Goal: Task Accomplishment & Management: Use online tool/utility

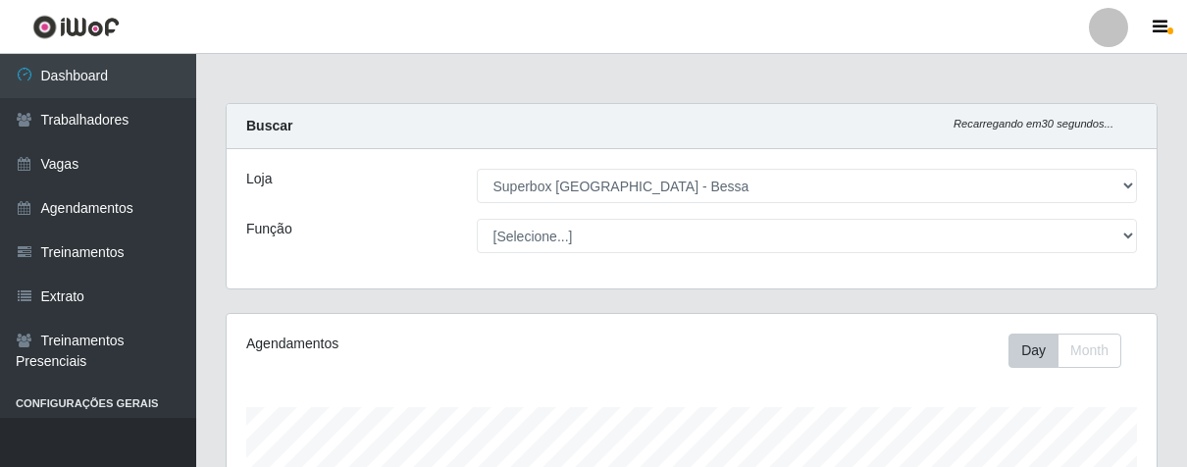
select select "206"
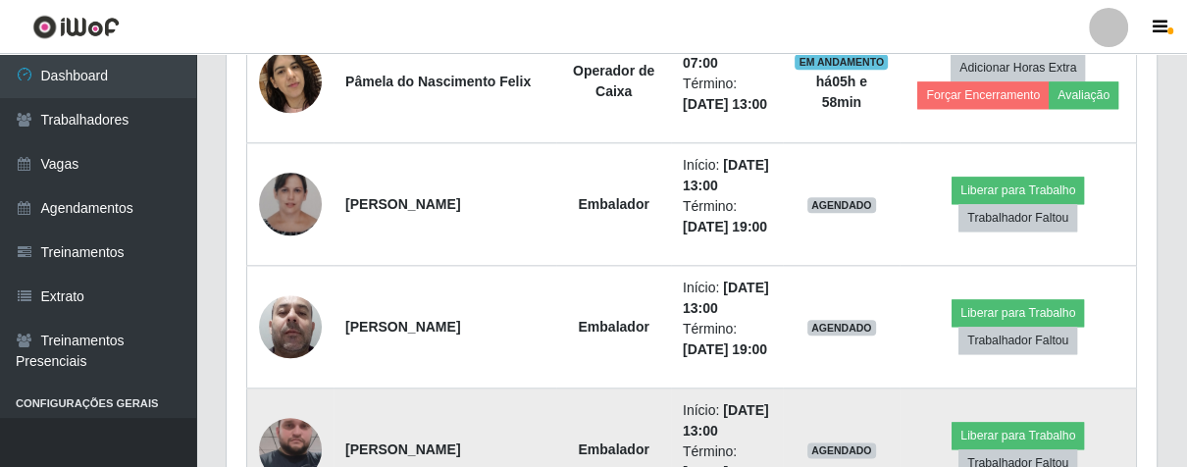
scroll to position [1794, 0]
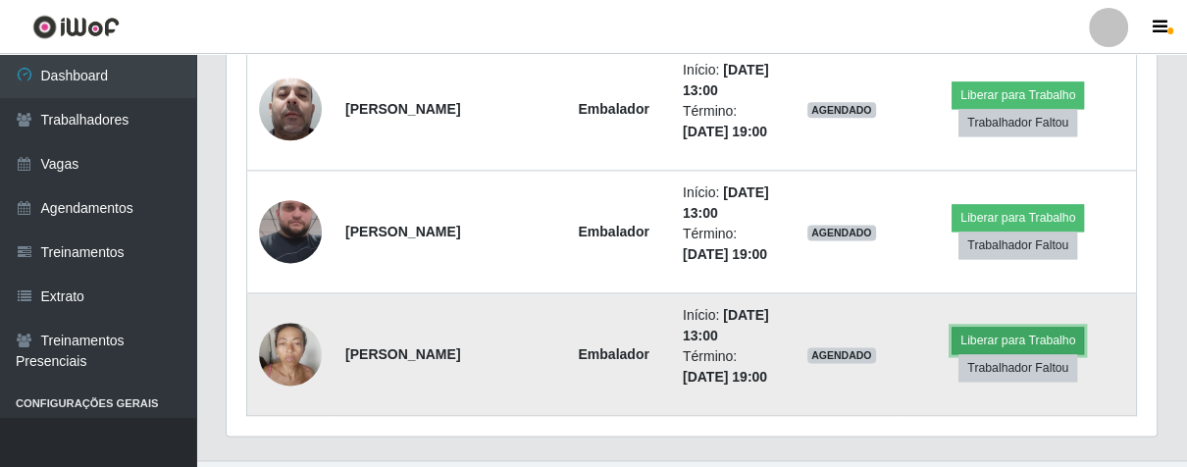
click at [976, 336] on button "Liberar para Trabalho" at bounding box center [1018, 340] width 132 height 27
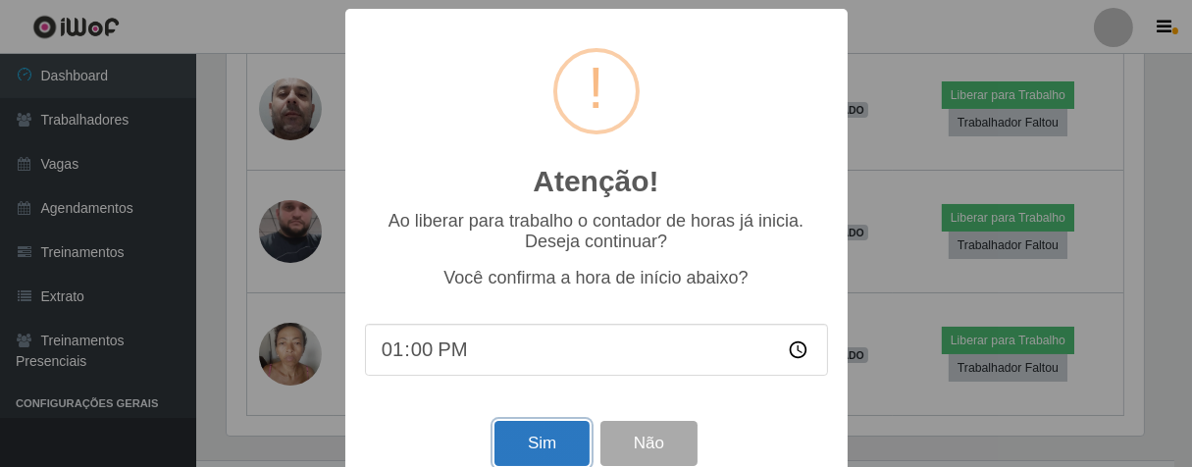
click at [543, 446] on button "Sim" at bounding box center [542, 444] width 95 height 46
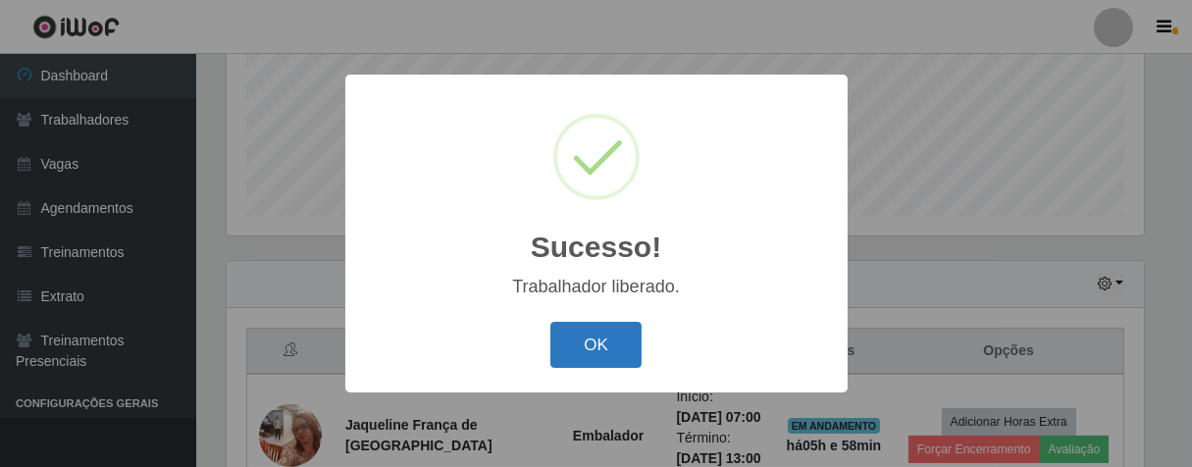
click at [578, 359] on button "OK" at bounding box center [595, 345] width 91 height 46
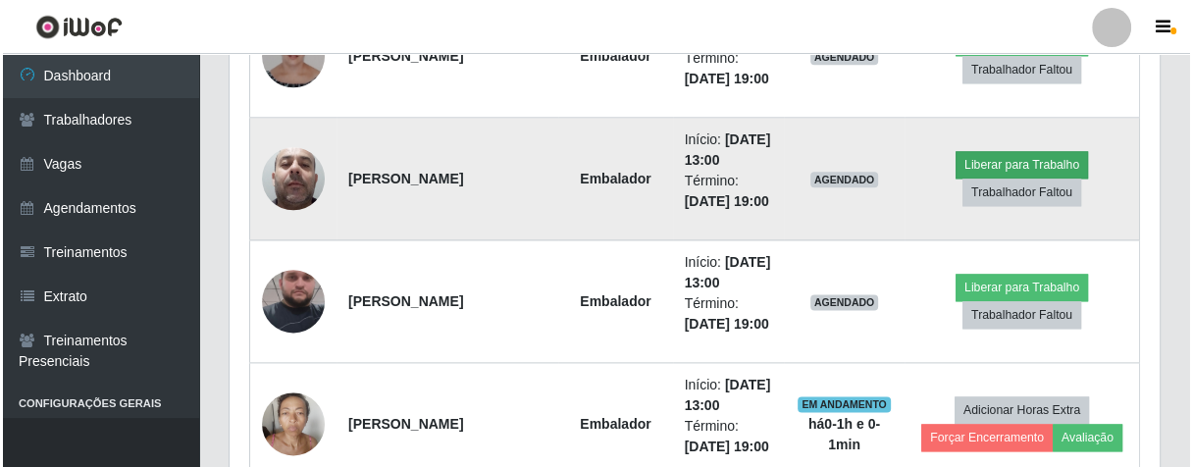
scroll to position [1615, 0]
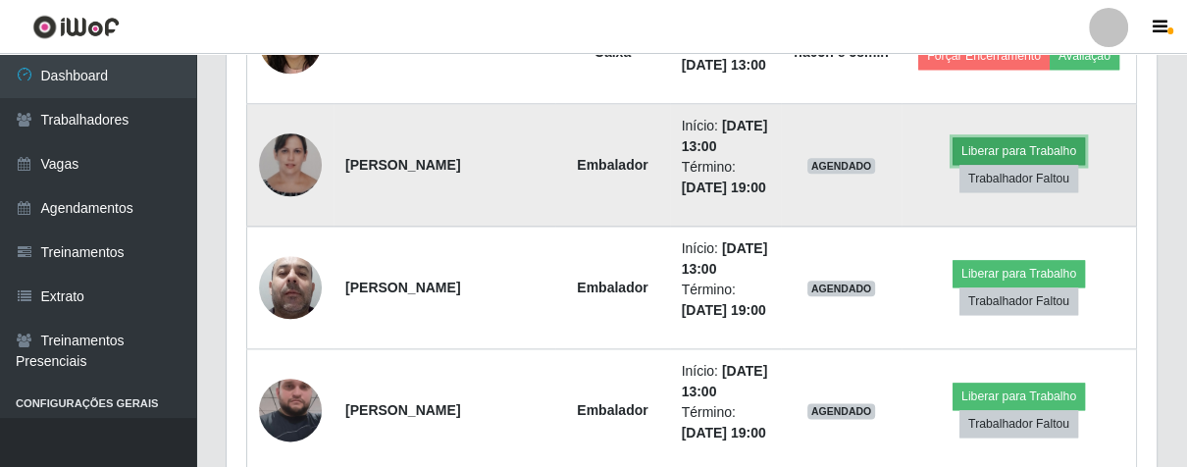
click at [971, 148] on button "Liberar para Trabalho" at bounding box center [1019, 150] width 132 height 27
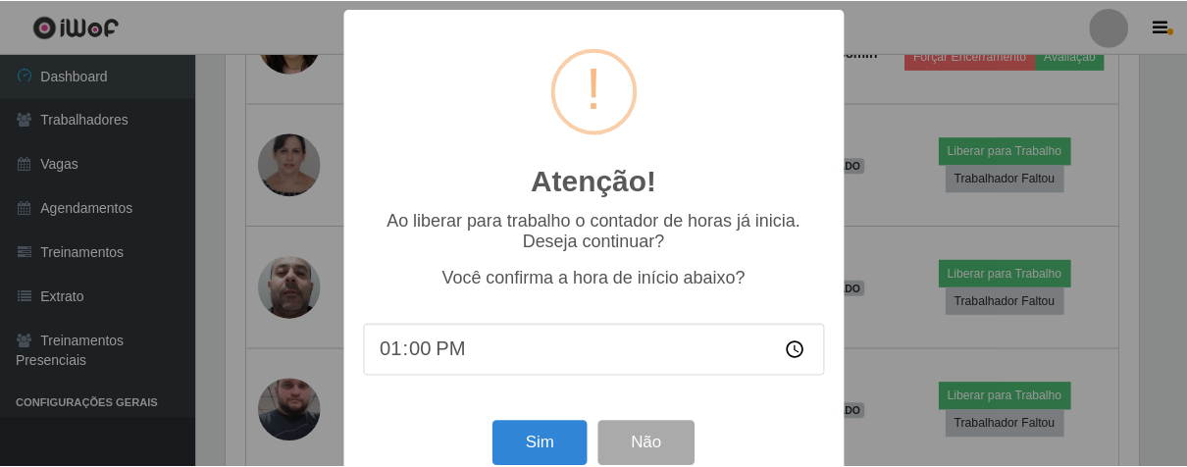
scroll to position [43, 0]
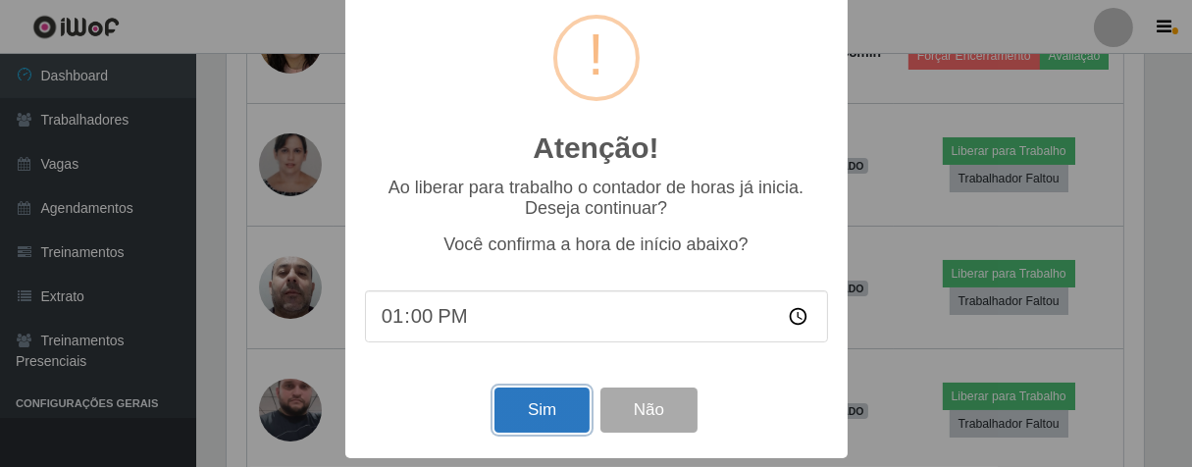
click at [549, 410] on button "Sim" at bounding box center [542, 411] width 95 height 46
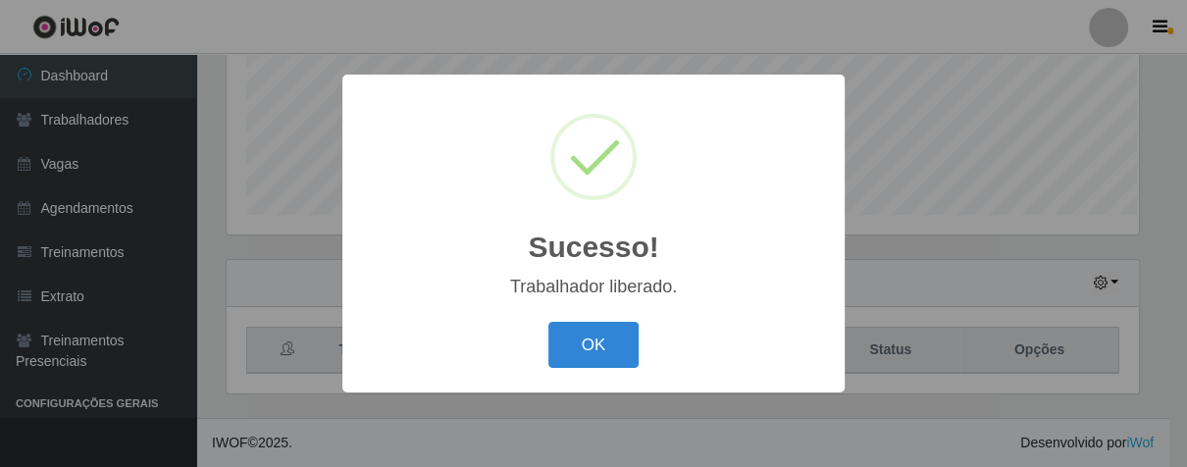
scroll to position [406, 918]
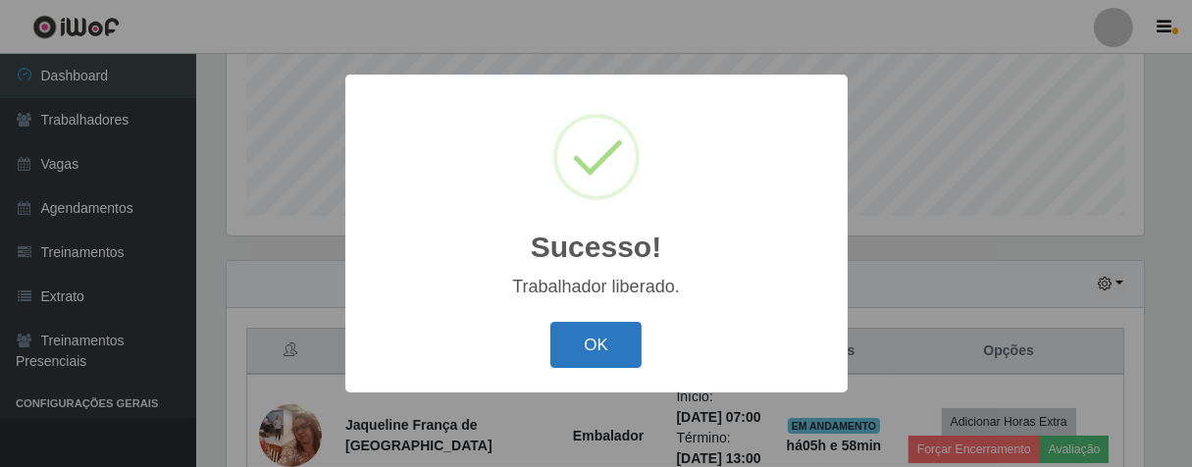
click at [588, 352] on button "OK" at bounding box center [595, 345] width 91 height 46
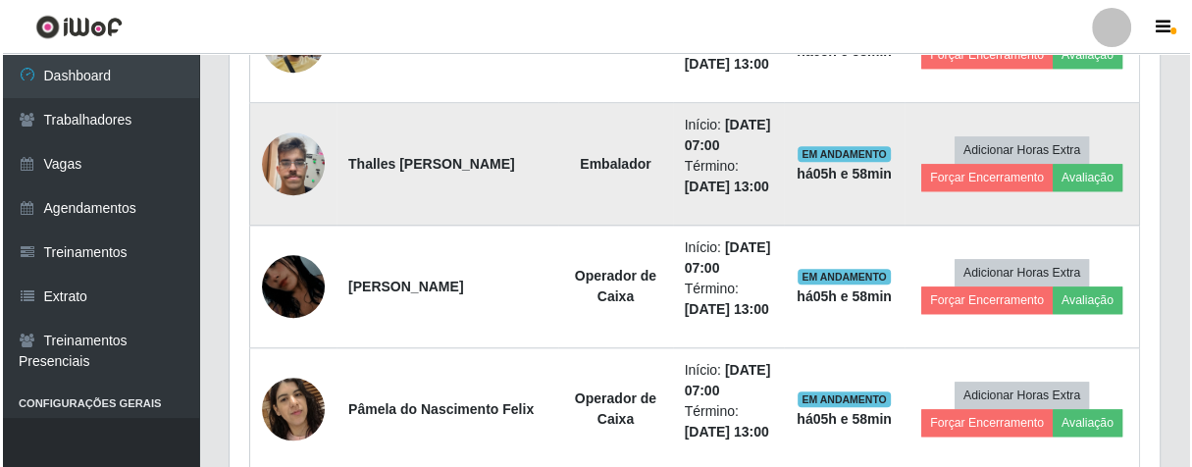
scroll to position [1139, 0]
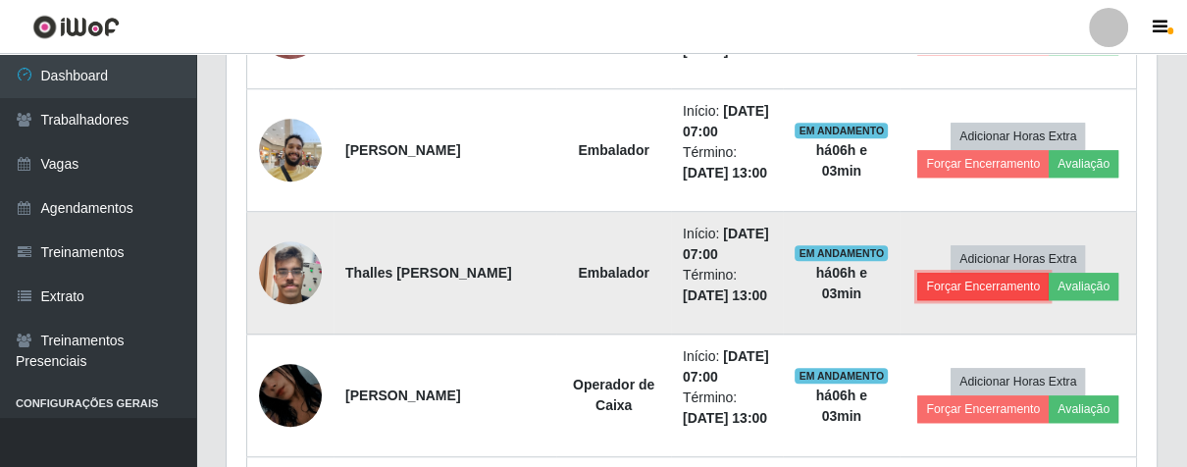
click at [995, 290] on button "Forçar Encerramento" at bounding box center [982, 286] width 131 height 27
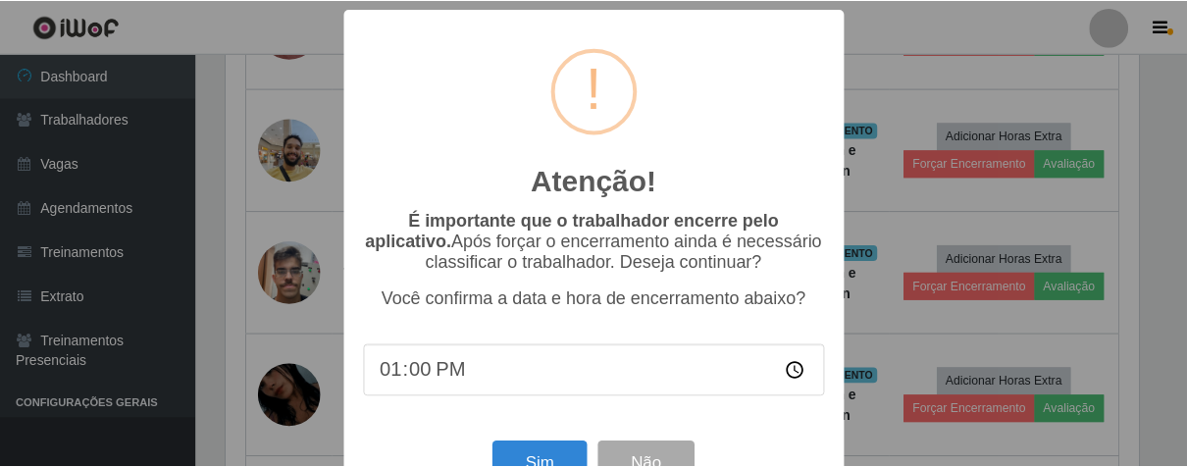
scroll to position [68, 0]
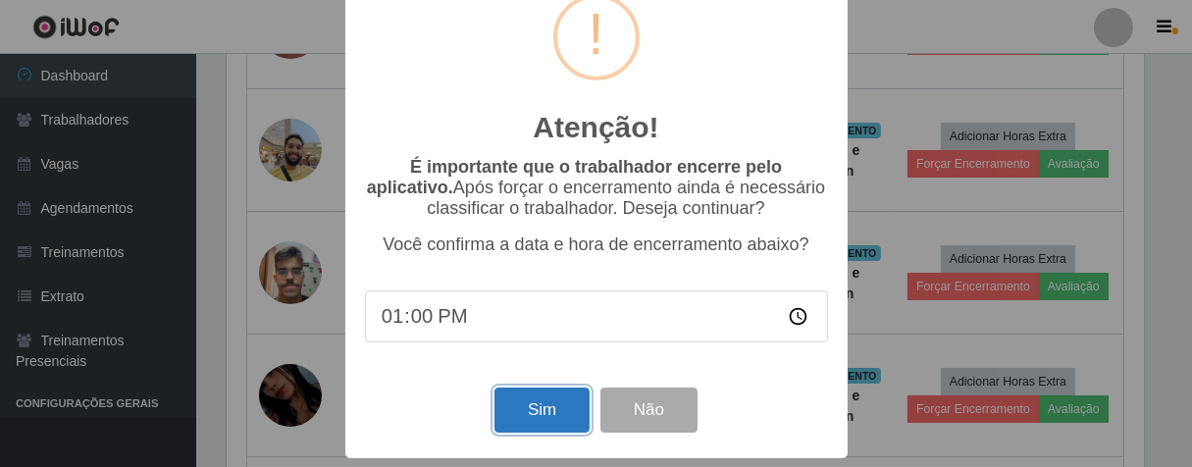
click at [548, 391] on button "Sim" at bounding box center [542, 411] width 95 height 46
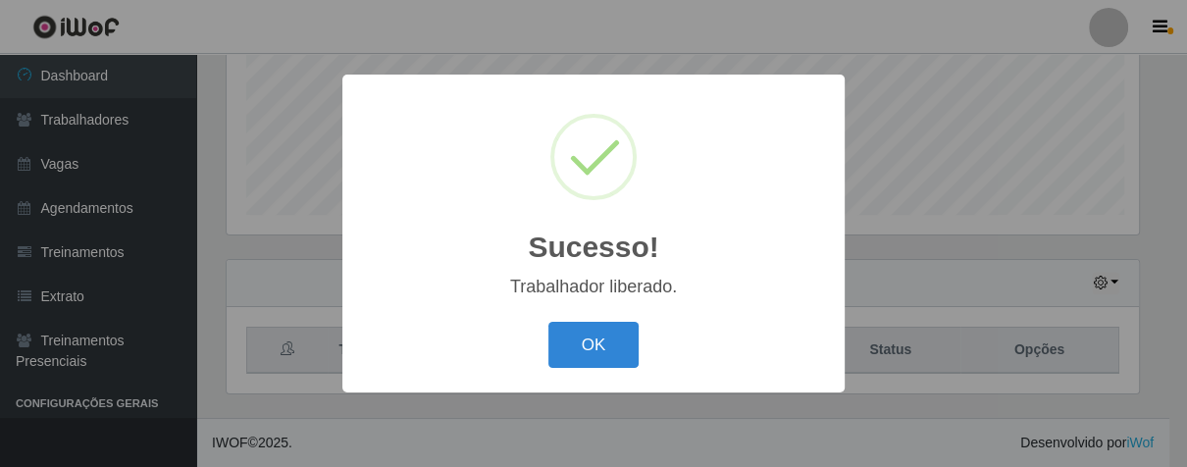
scroll to position [406, 918]
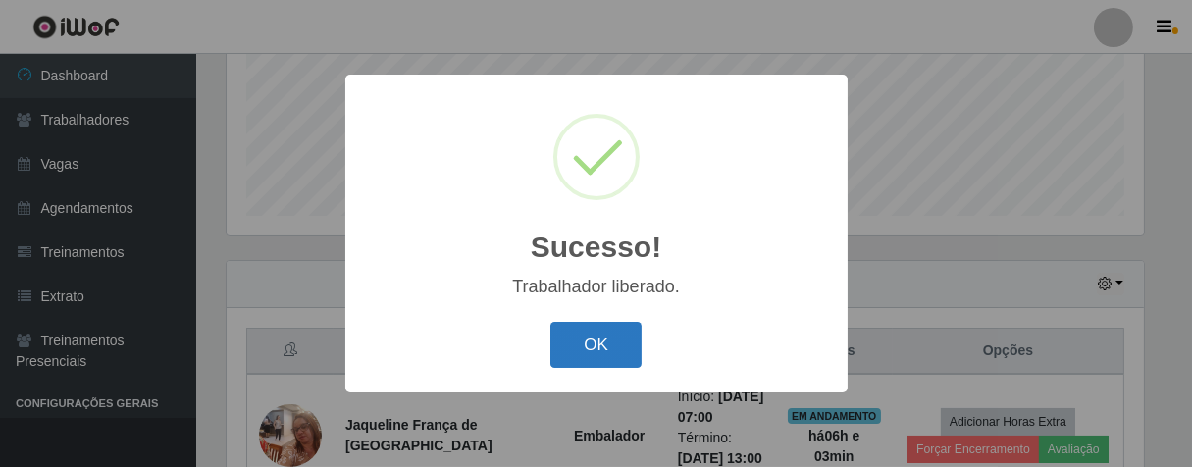
click at [598, 332] on button "OK" at bounding box center [595, 345] width 91 height 46
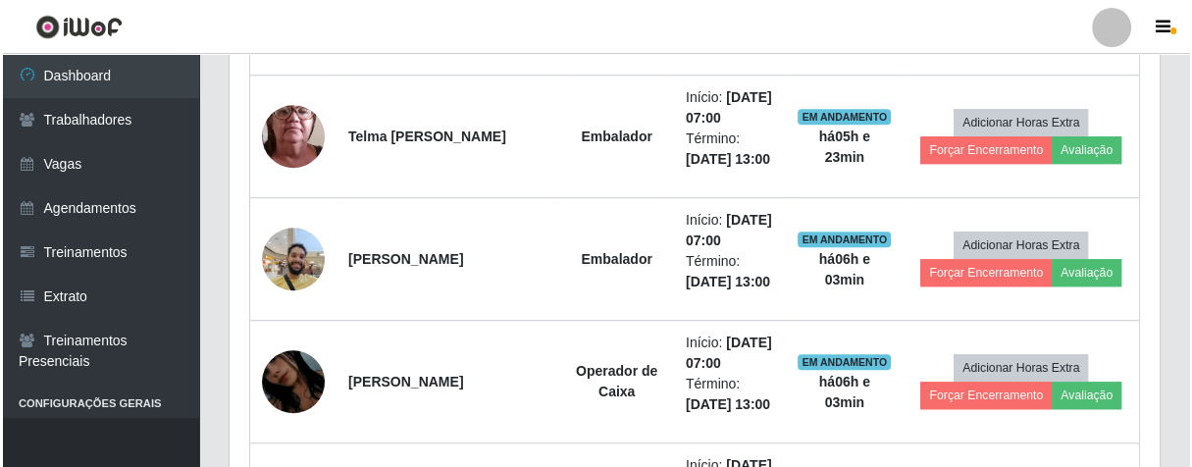
scroll to position [1467, 0]
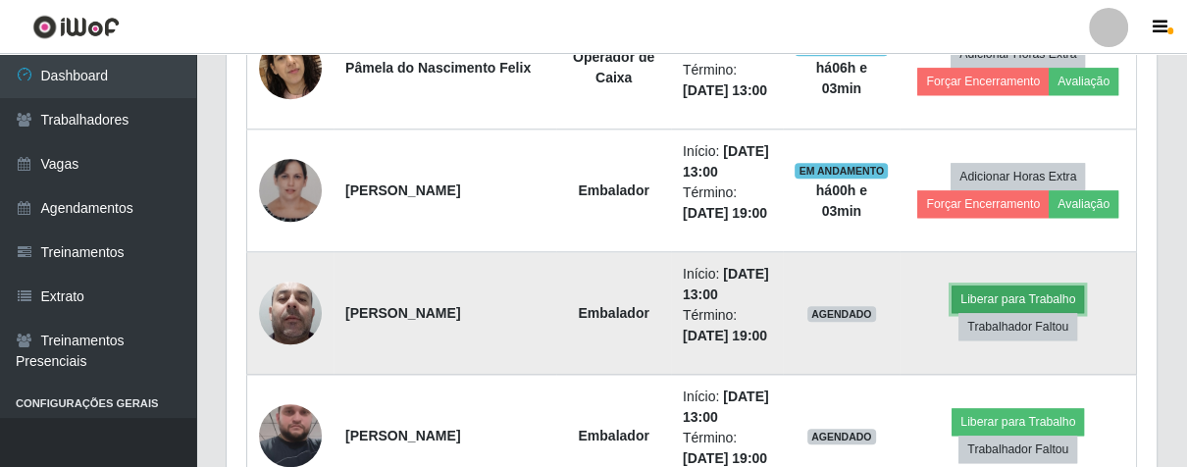
click at [967, 291] on button "Liberar para Trabalho" at bounding box center [1018, 299] width 132 height 27
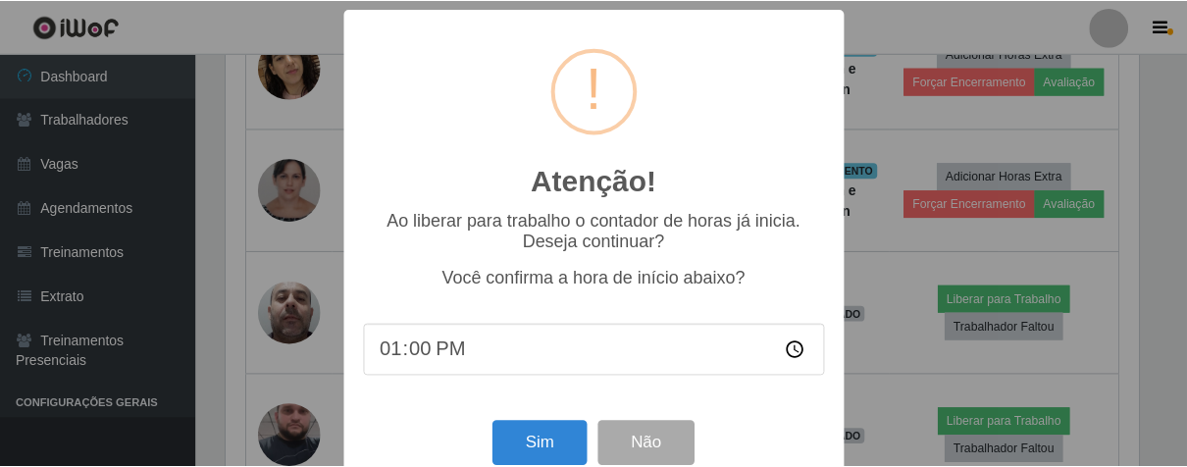
scroll to position [43, 0]
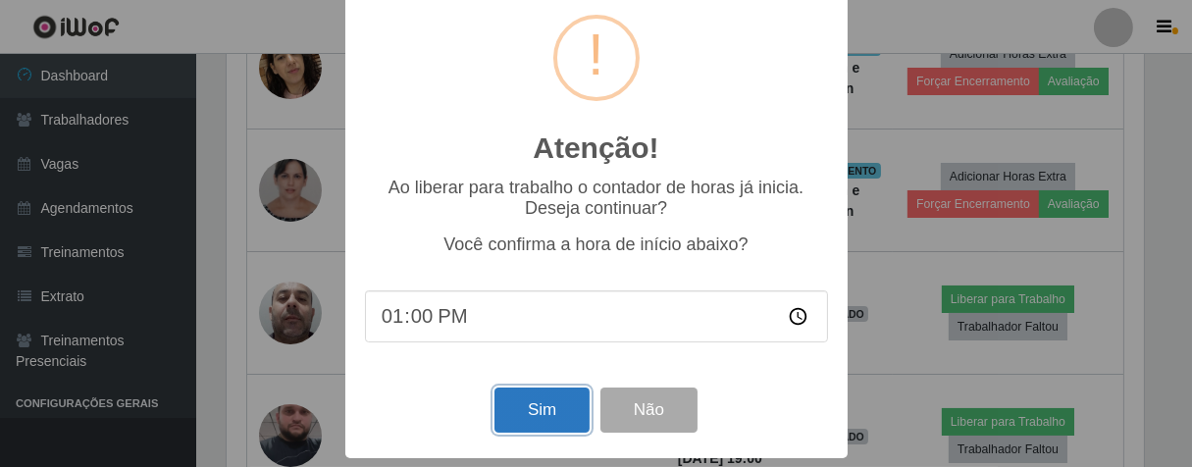
click at [571, 411] on button "Sim" at bounding box center [542, 411] width 95 height 46
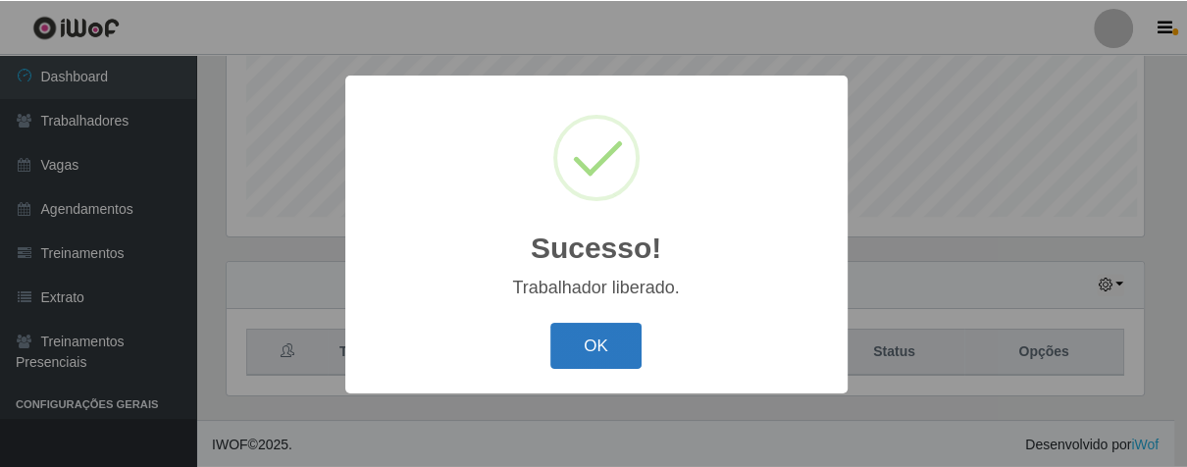
scroll to position [406, 918]
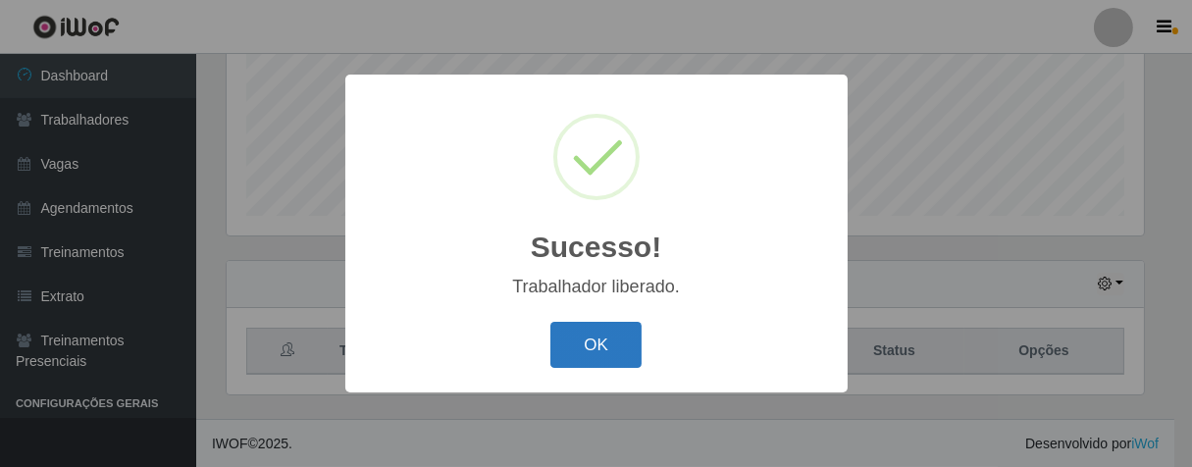
click at [597, 332] on button "OK" at bounding box center [595, 345] width 91 height 46
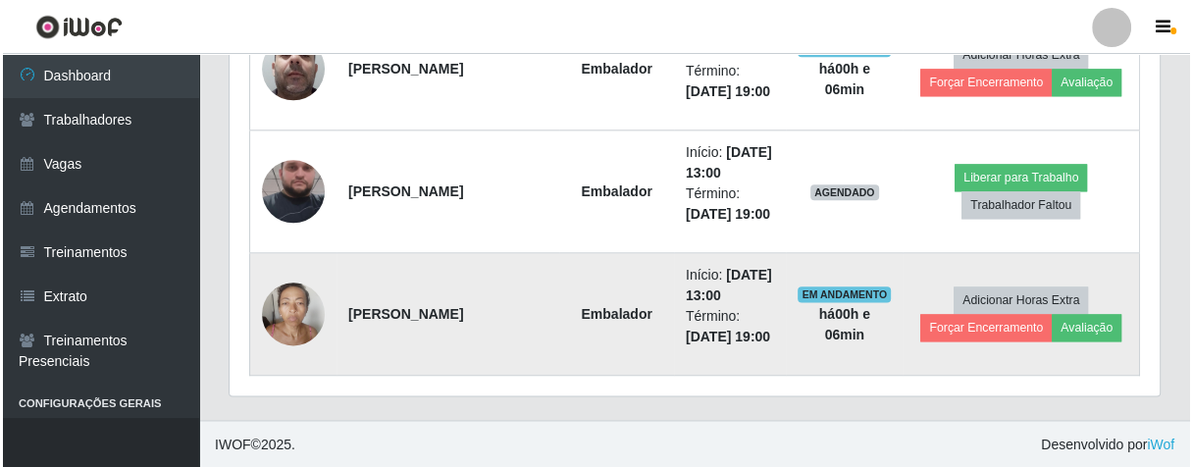
scroll to position [1601, 0]
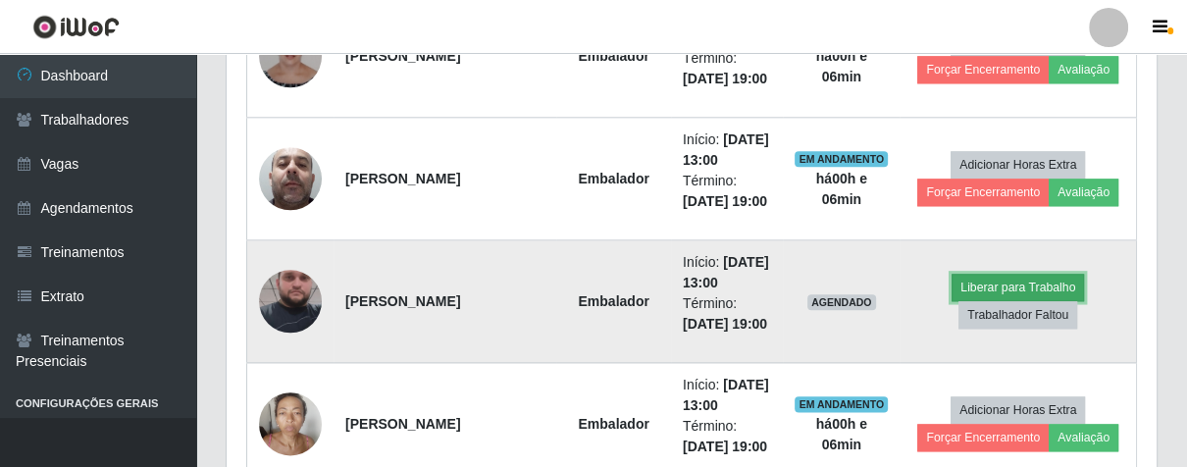
click at [971, 277] on button "Liberar para Trabalho" at bounding box center [1018, 287] width 132 height 27
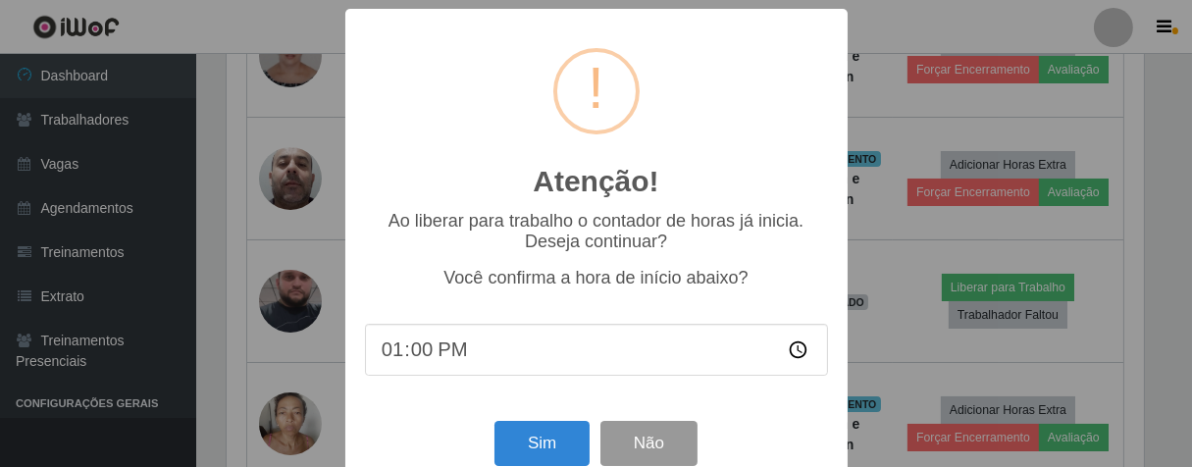
scroll to position [43, 0]
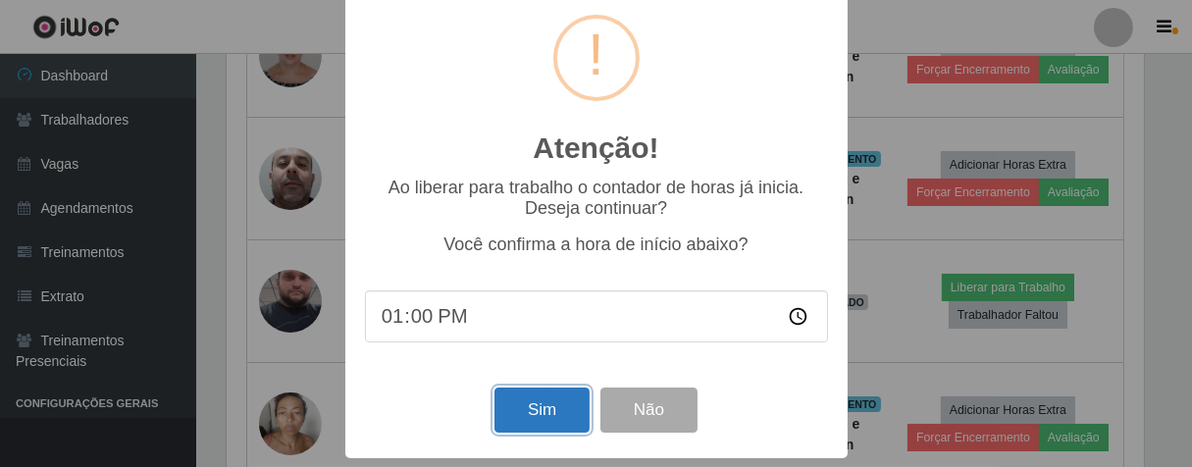
click at [563, 409] on button "Sim" at bounding box center [542, 411] width 95 height 46
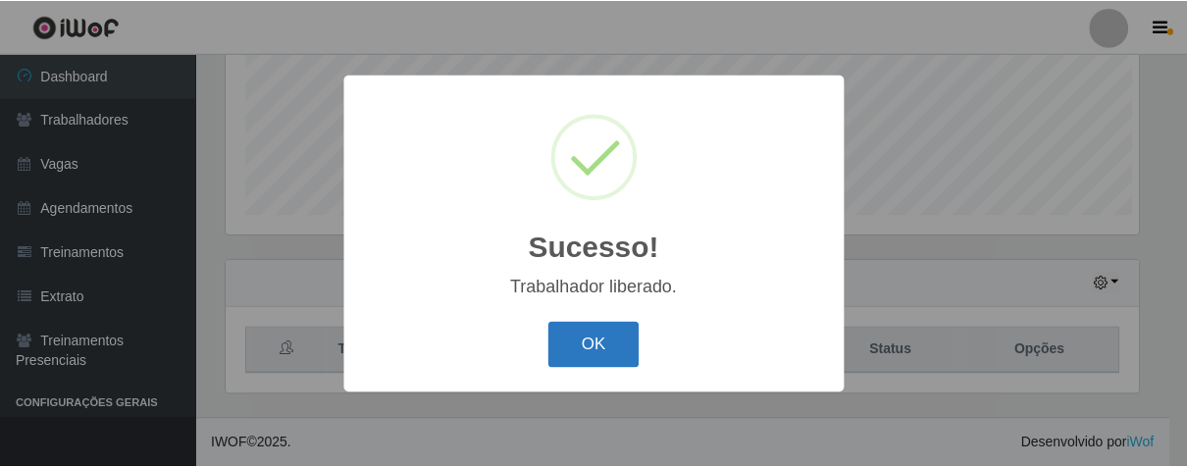
scroll to position [406, 918]
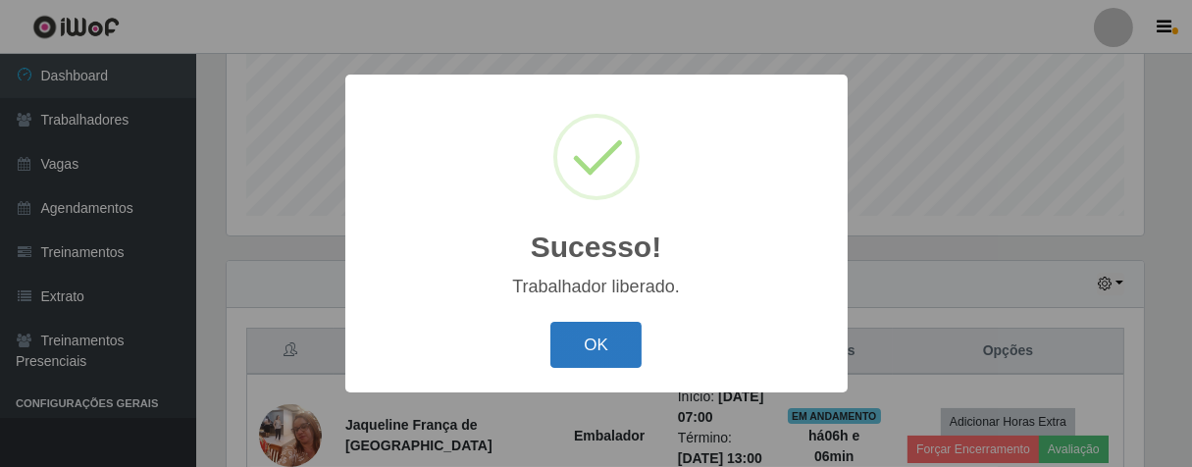
click at [590, 363] on button "OK" at bounding box center [595, 345] width 91 height 46
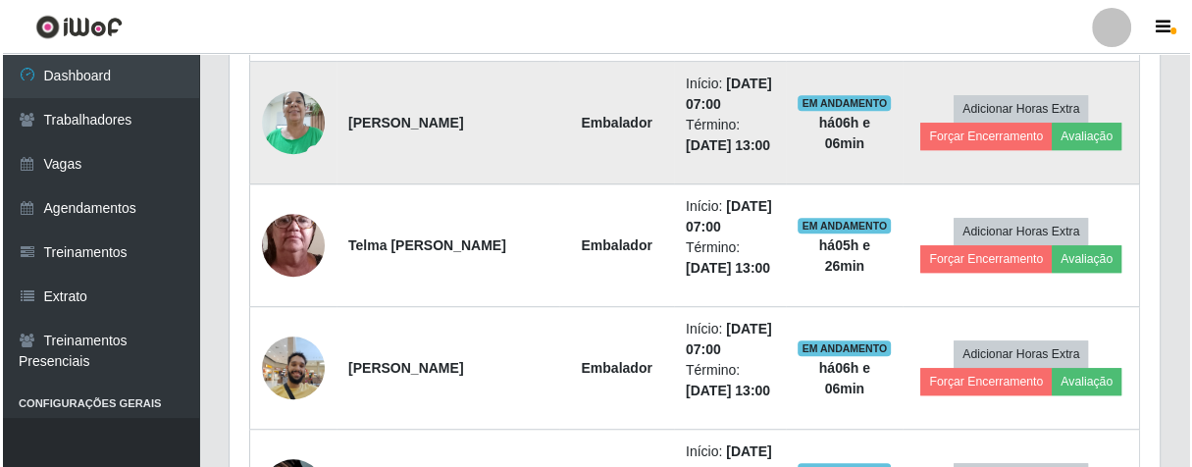
scroll to position [812, 0]
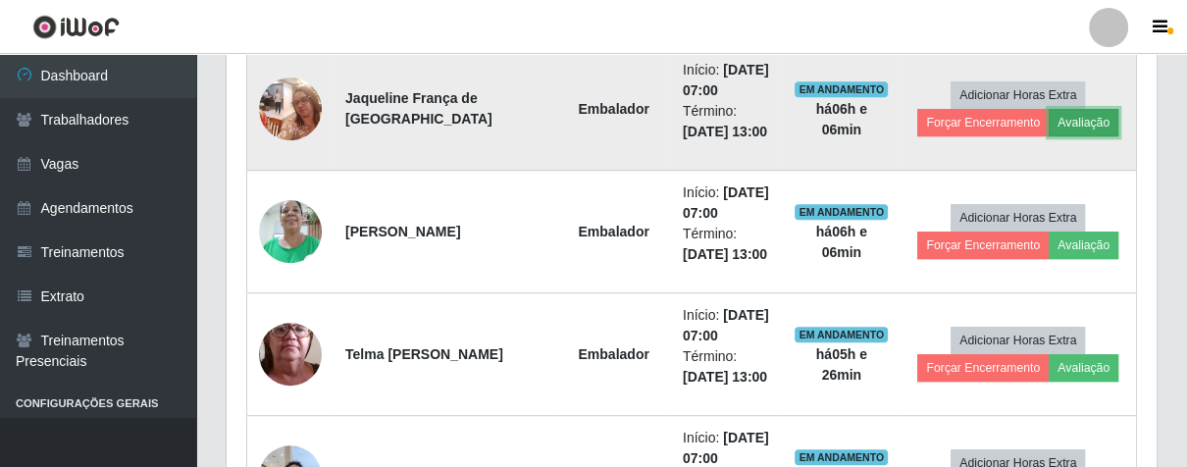
click at [1090, 114] on button "Avaliação" at bounding box center [1084, 122] width 70 height 27
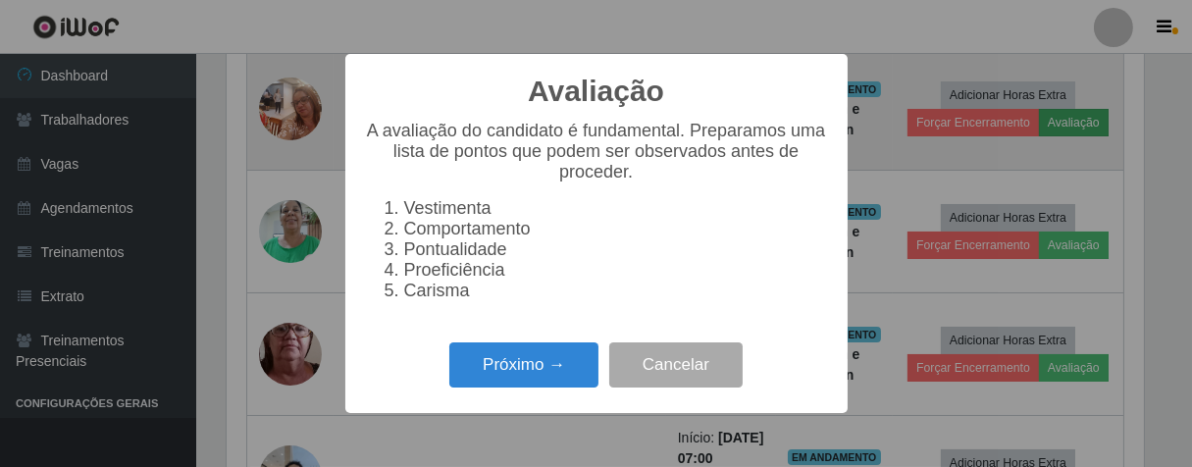
scroll to position [406, 918]
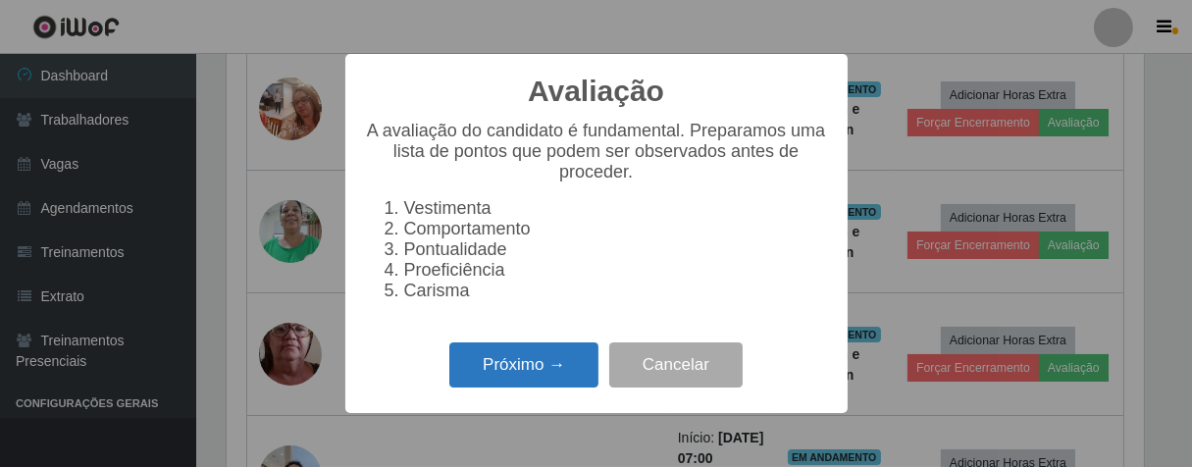
click at [517, 389] on button "Próximo →" at bounding box center [523, 365] width 149 height 46
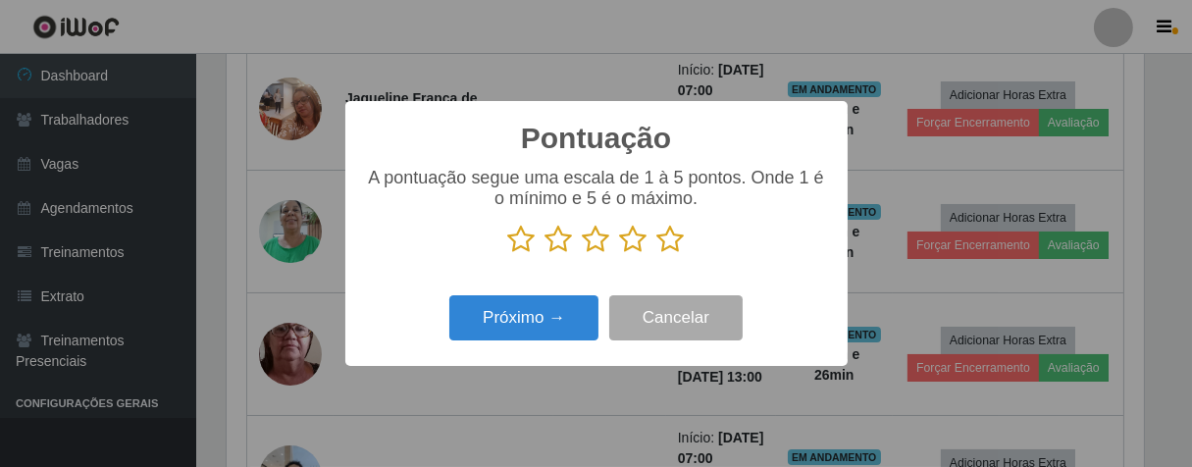
click at [655, 239] on p at bounding box center [596, 239] width 463 height 29
click at [675, 240] on icon at bounding box center [670, 239] width 27 height 29
click at [657, 254] on input "radio" at bounding box center [657, 254] width 0 height 0
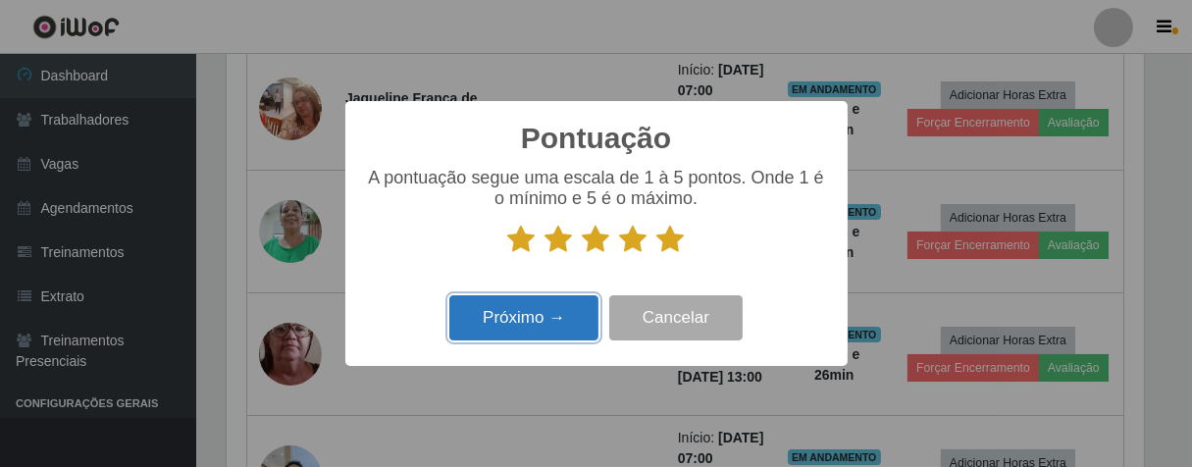
click at [554, 313] on button "Próximo →" at bounding box center [523, 318] width 149 height 46
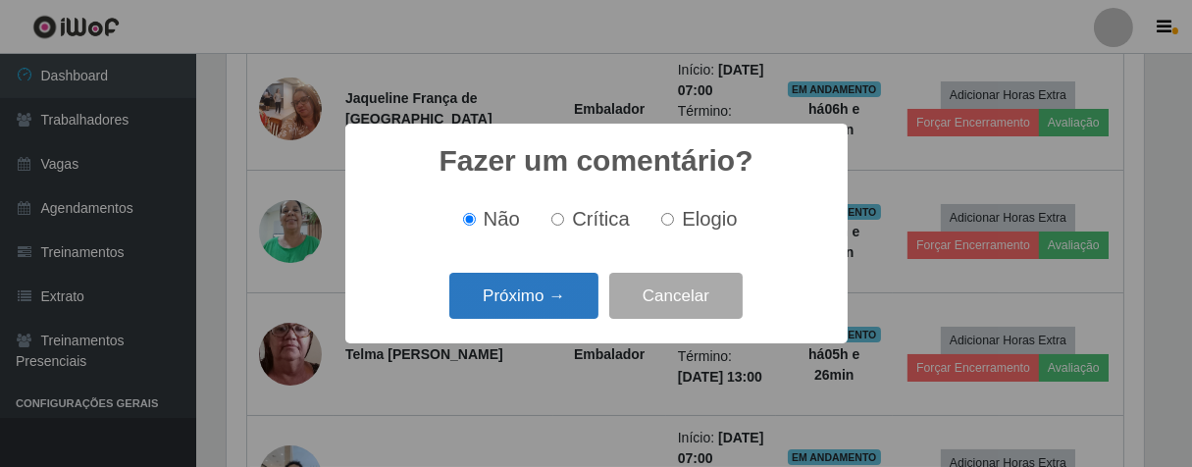
click at [575, 287] on button "Próximo →" at bounding box center [523, 296] width 149 height 46
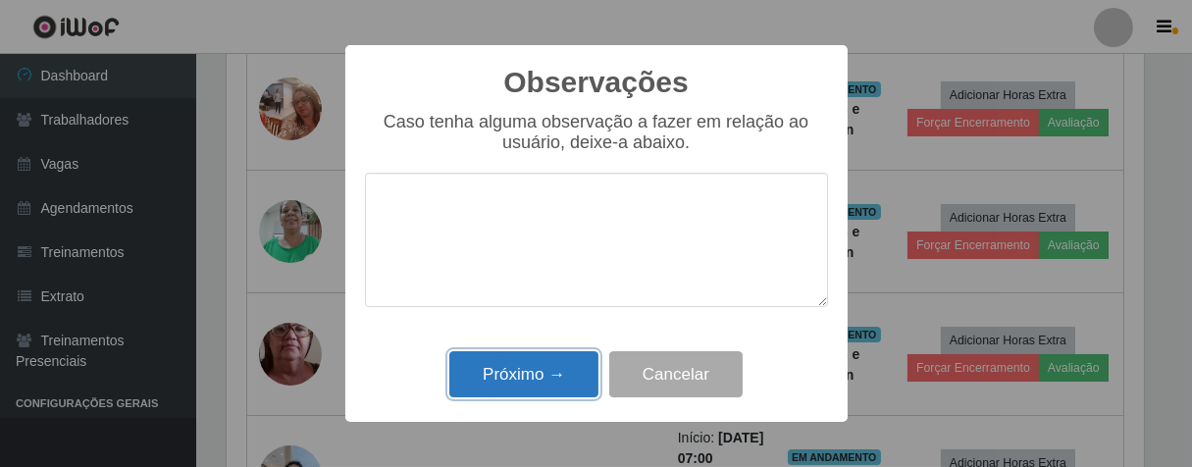
click at [528, 373] on button "Próximo →" at bounding box center [523, 374] width 149 height 46
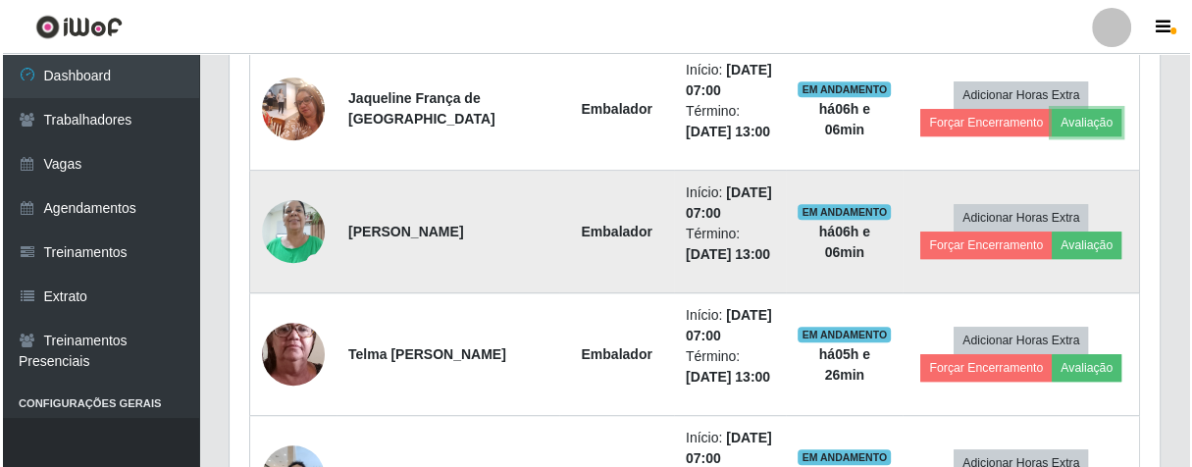
scroll to position [704, 0]
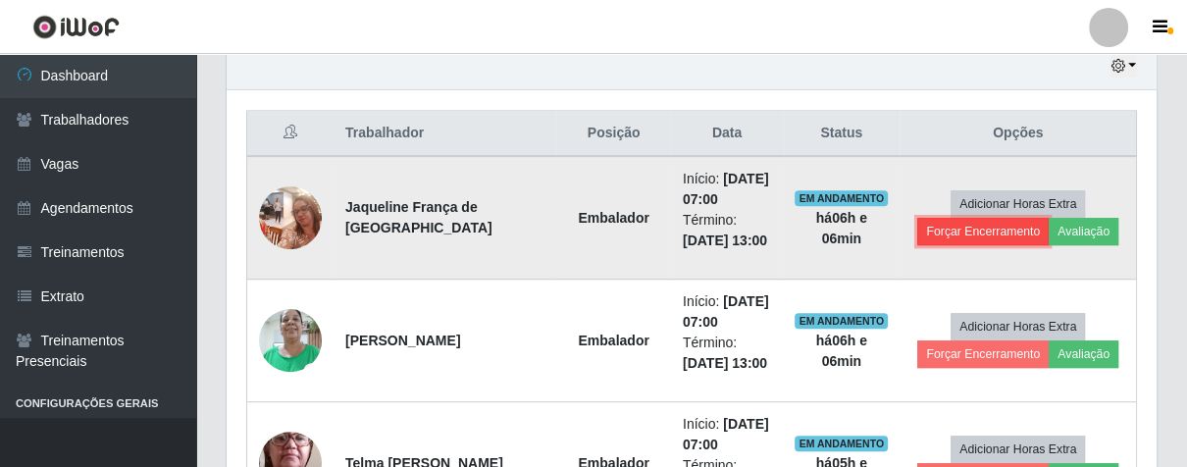
click at [928, 226] on button "Forçar Encerramento" at bounding box center [982, 231] width 131 height 27
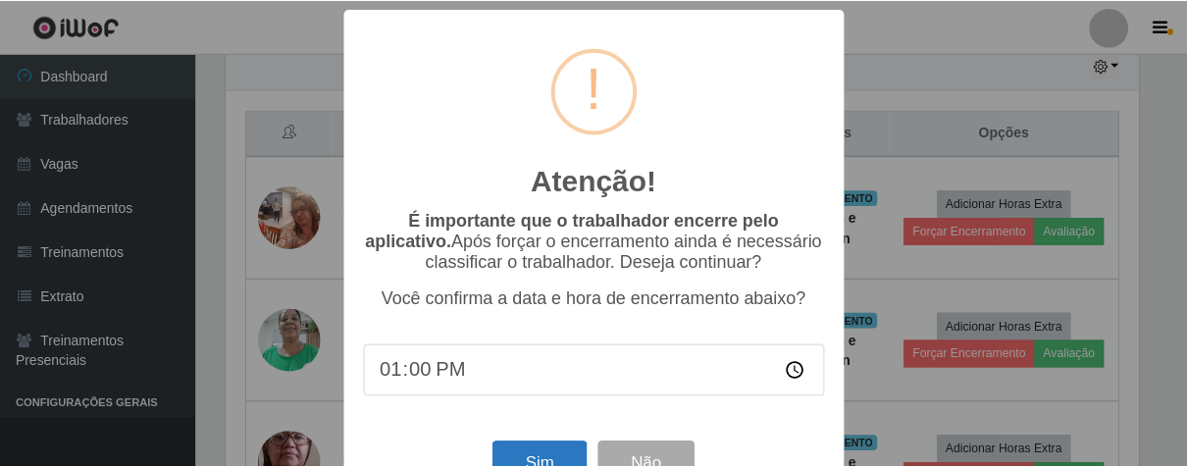
scroll to position [68, 0]
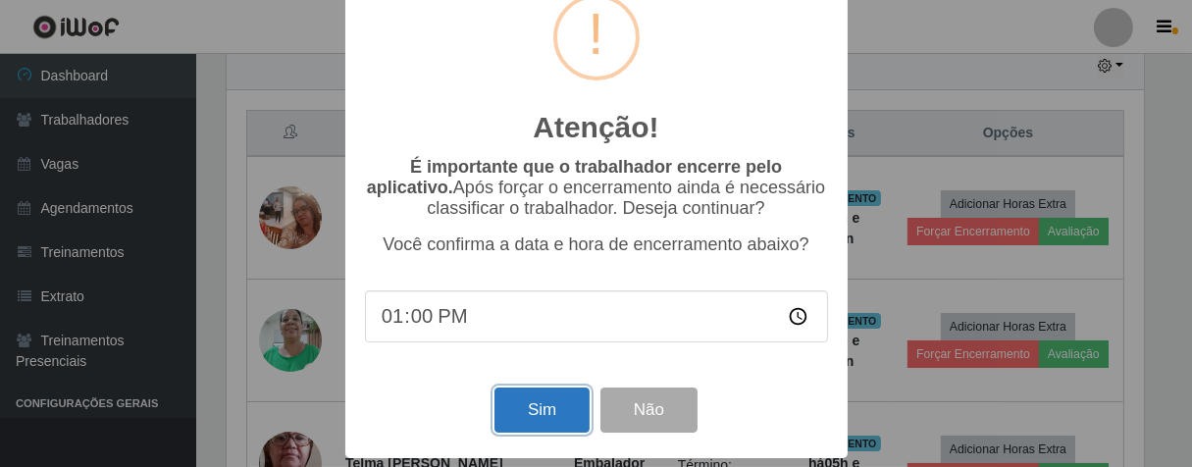
click at [537, 418] on button "Sim" at bounding box center [542, 411] width 95 height 46
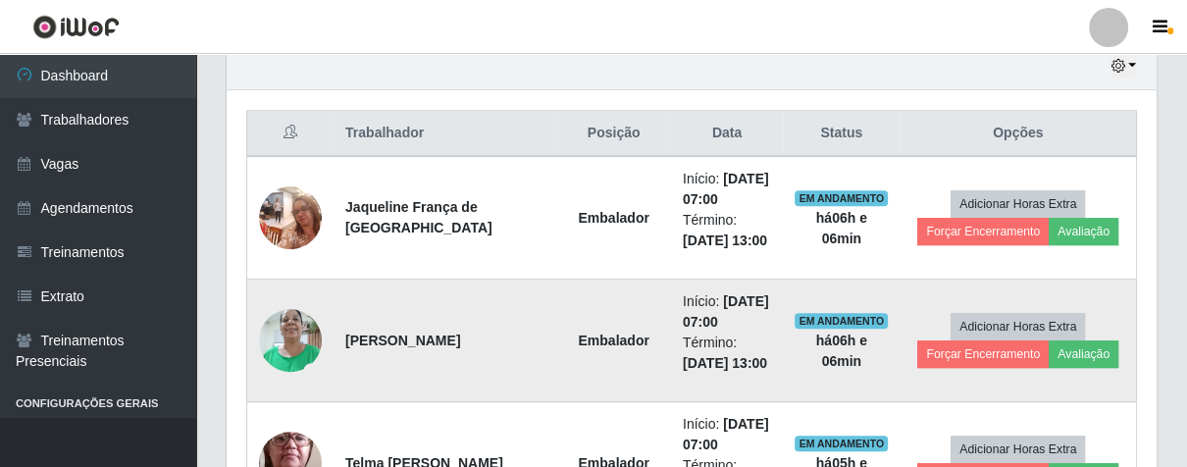
scroll to position [406, 918]
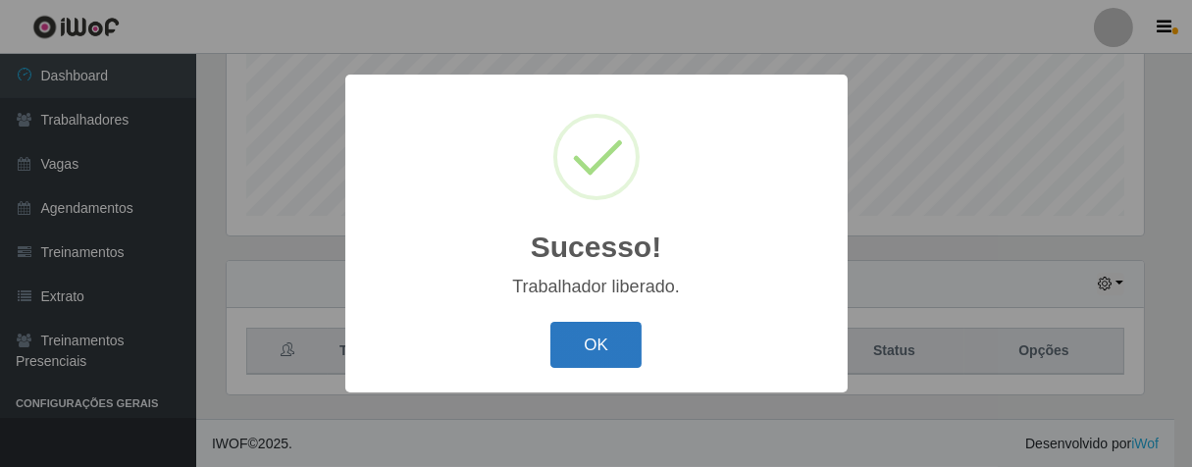
click at [574, 350] on button "OK" at bounding box center [595, 345] width 91 height 46
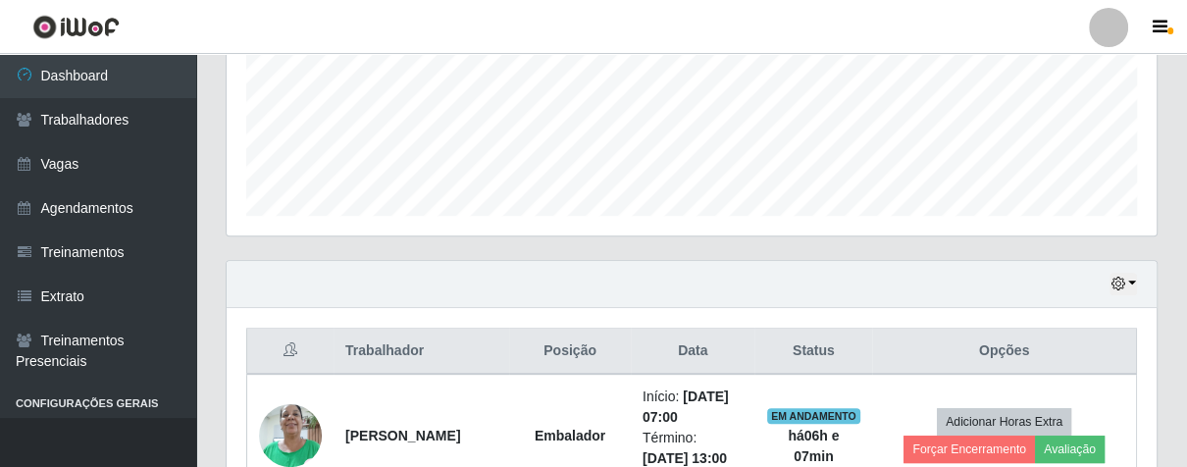
scroll to position [921, 0]
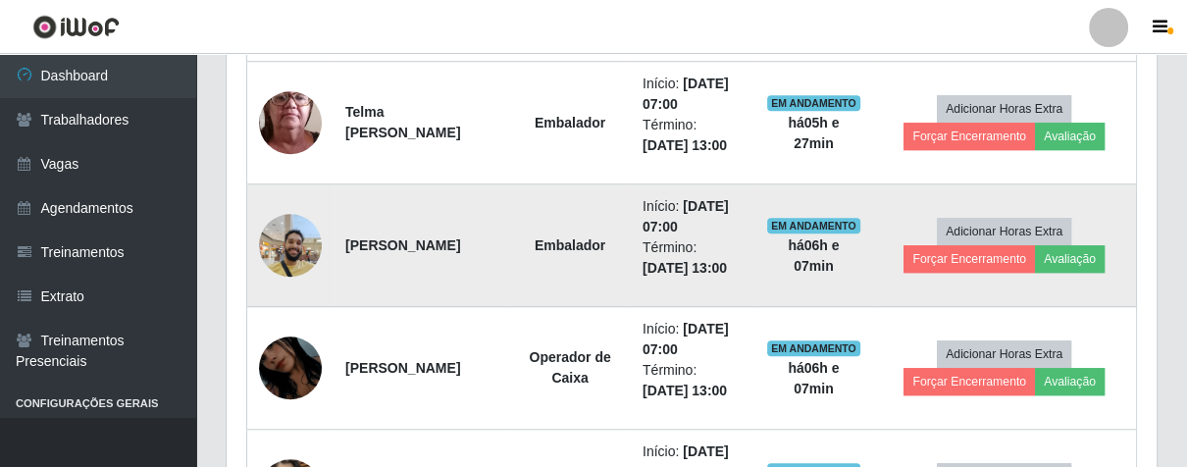
click at [283, 250] on img at bounding box center [290, 245] width 63 height 112
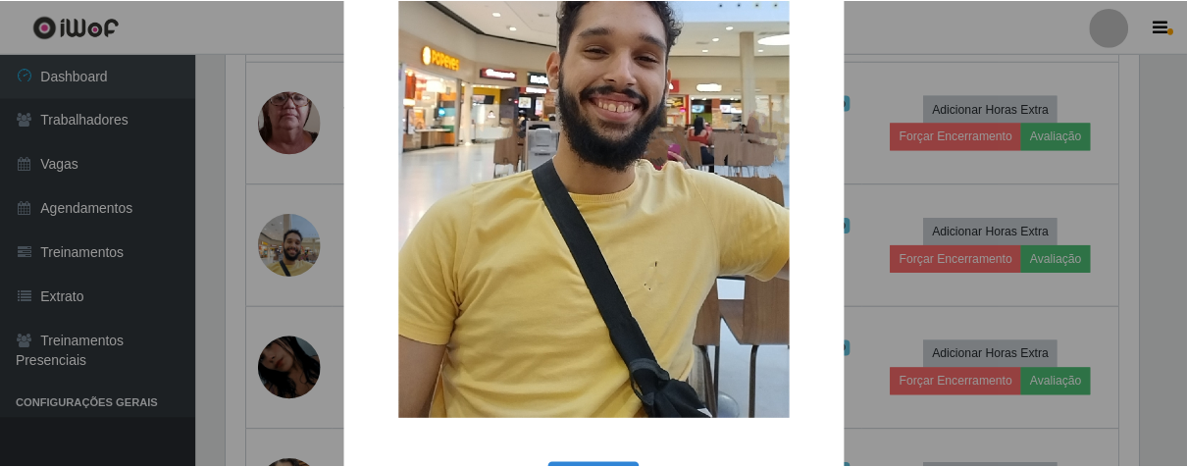
scroll to position [402, 0]
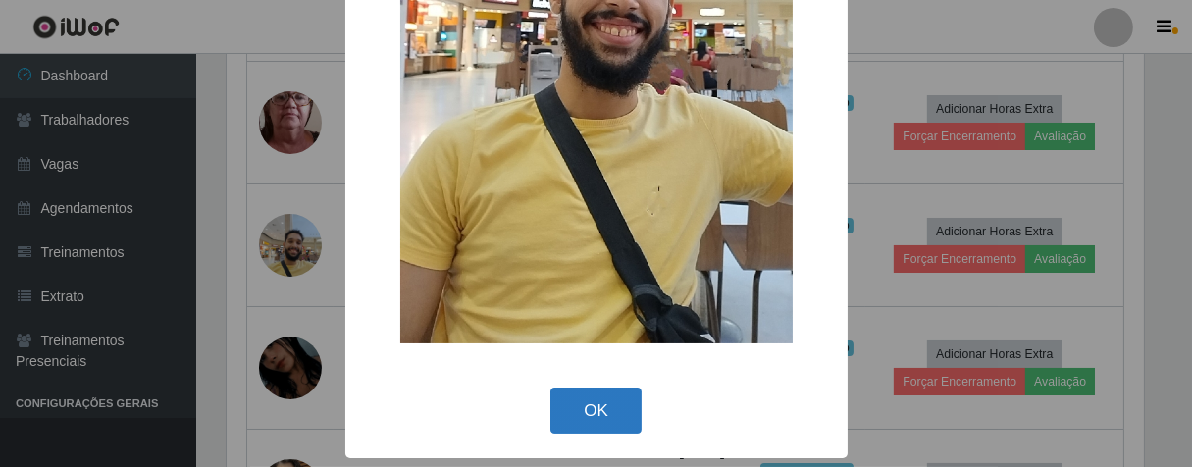
click at [605, 400] on button "OK" at bounding box center [595, 411] width 91 height 46
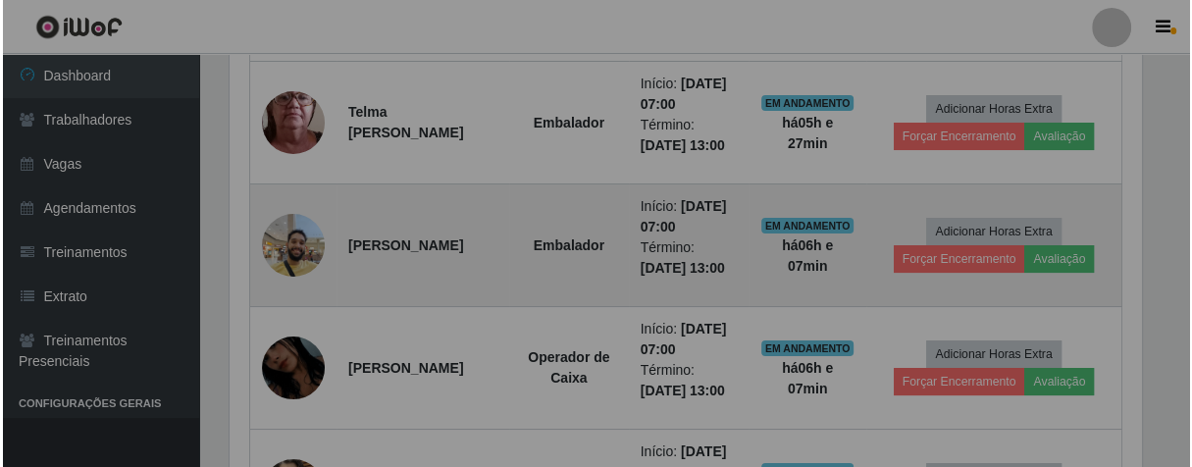
scroll to position [406, 929]
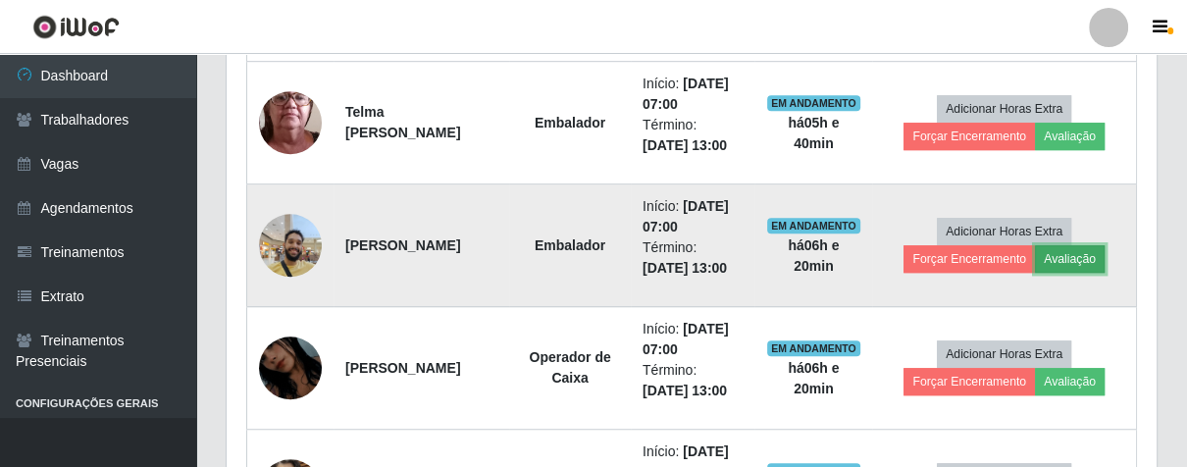
click at [1072, 264] on button "Avaliação" at bounding box center [1070, 258] width 70 height 27
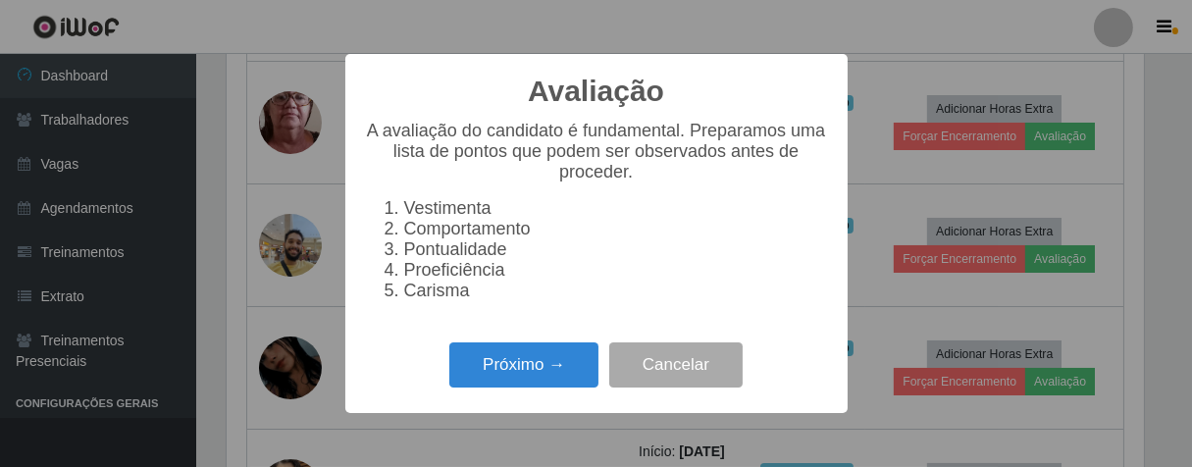
scroll to position [406, 918]
click at [542, 382] on button "Próximo →" at bounding box center [523, 365] width 149 height 46
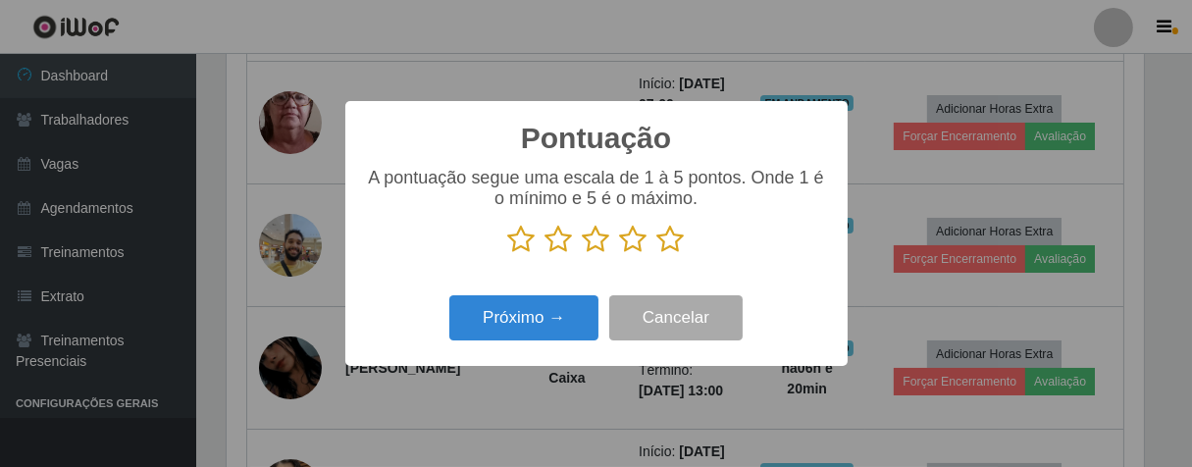
scroll to position [980798, 980288]
click at [660, 247] on icon at bounding box center [670, 239] width 27 height 29
click at [657, 254] on input "radio" at bounding box center [657, 254] width 0 height 0
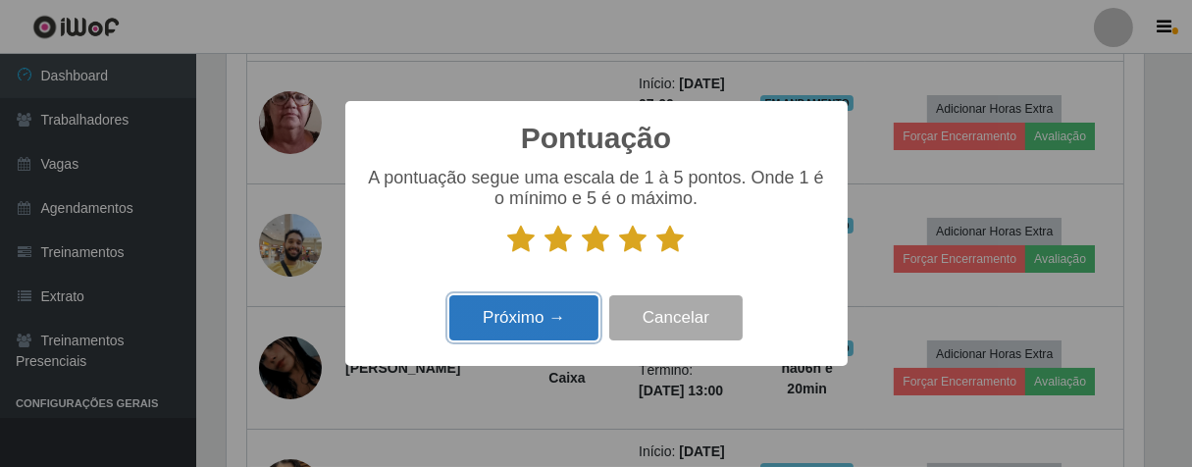
click at [527, 316] on button "Próximo →" at bounding box center [523, 318] width 149 height 46
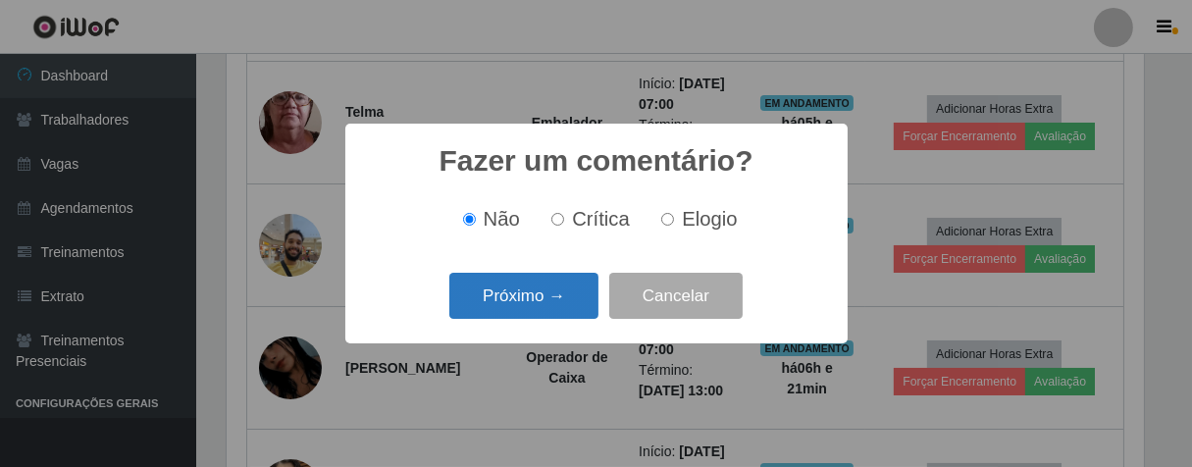
click at [573, 295] on button "Próximo →" at bounding box center [523, 296] width 149 height 46
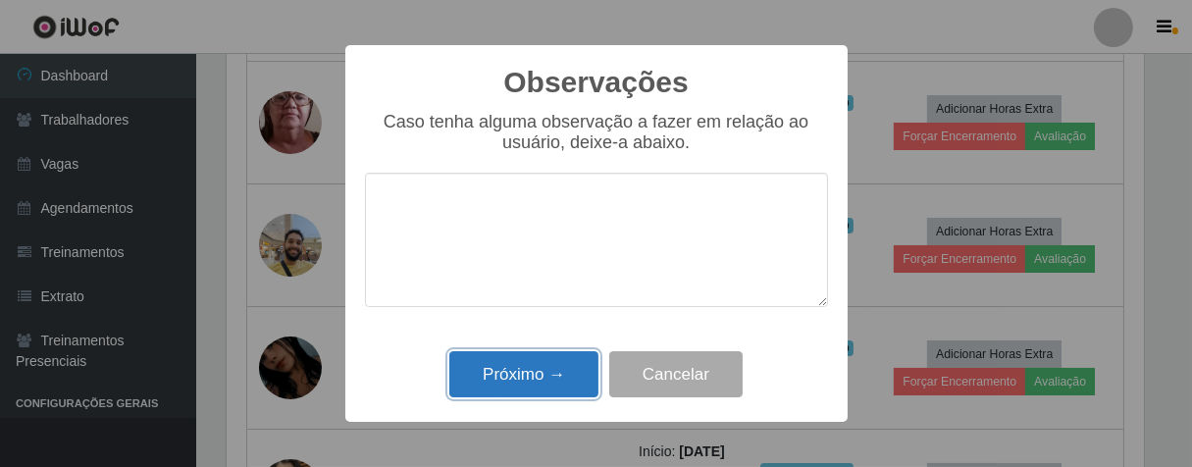
click at [563, 364] on button "Próximo →" at bounding box center [523, 374] width 149 height 46
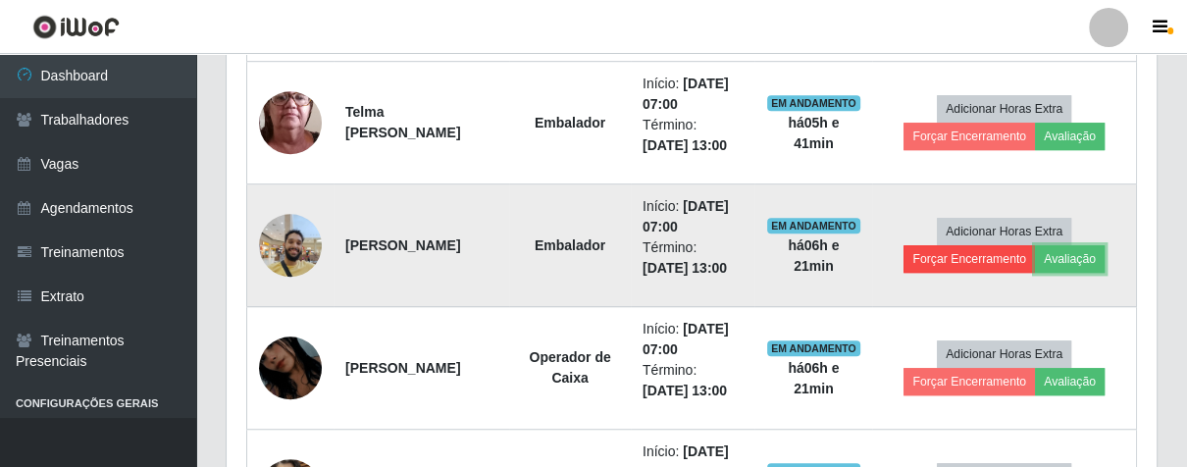
scroll to position [406, 929]
click at [937, 256] on button "Forçar Encerramento" at bounding box center [969, 258] width 131 height 27
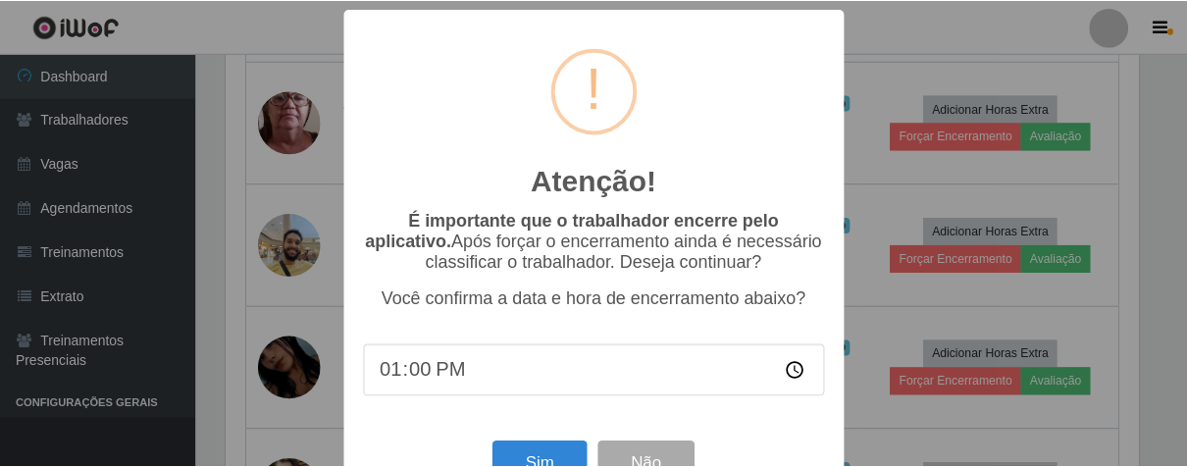
scroll to position [68, 0]
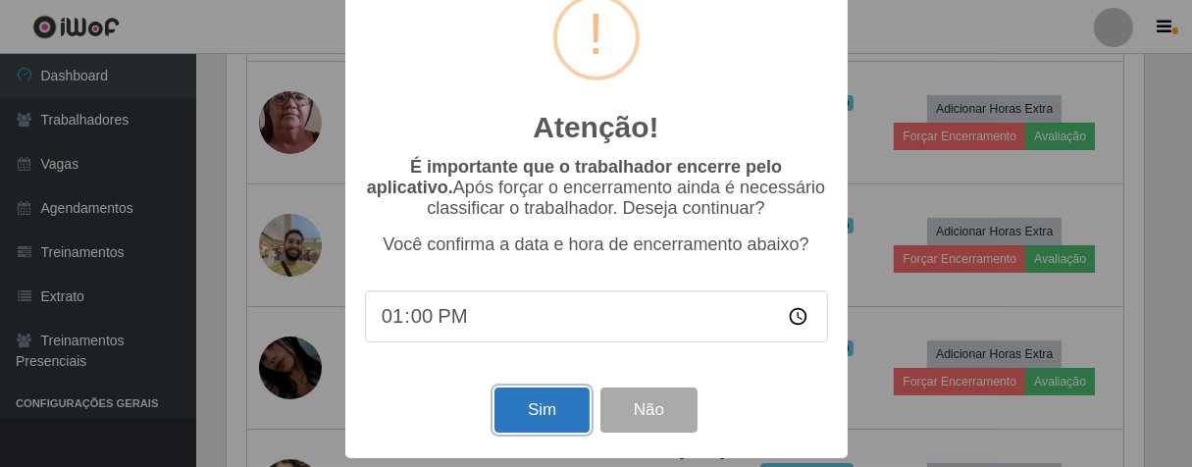
click at [546, 410] on button "Sim" at bounding box center [542, 411] width 95 height 46
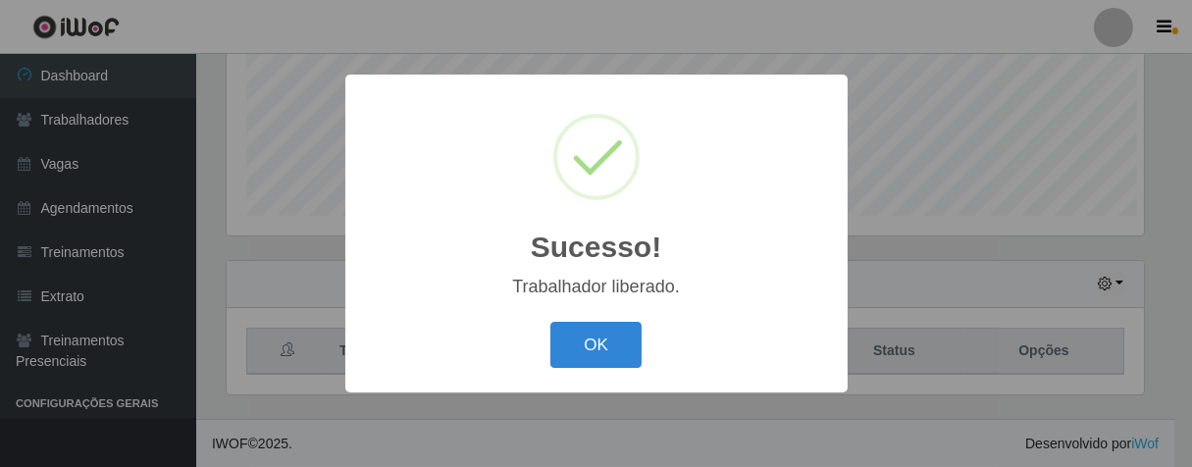
scroll to position [406, 918]
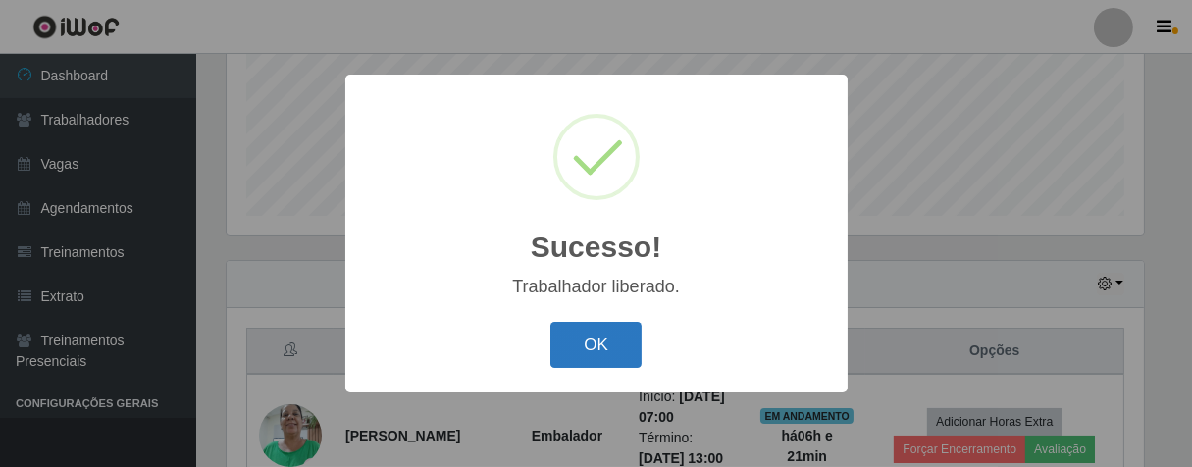
click at [628, 328] on button "OK" at bounding box center [595, 345] width 91 height 46
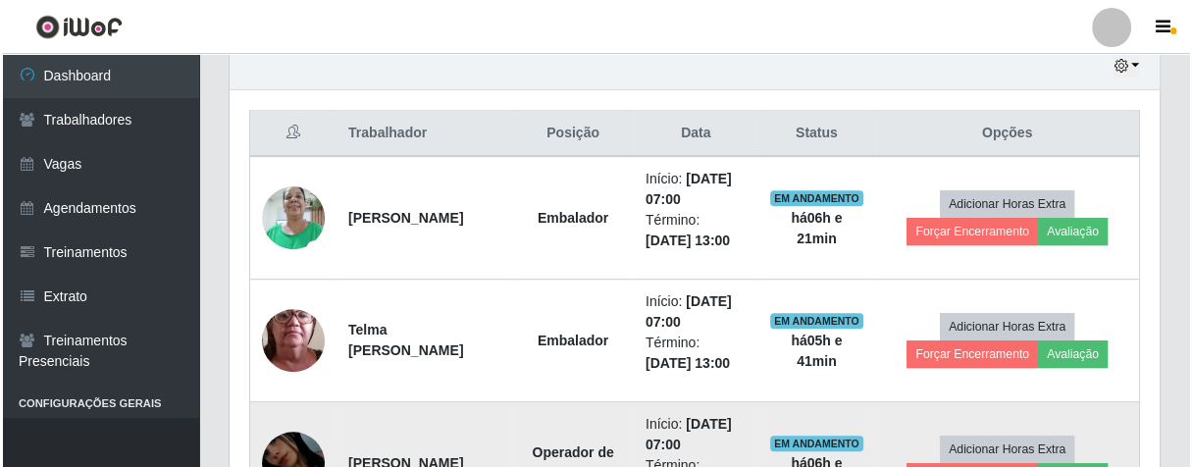
scroll to position [921, 0]
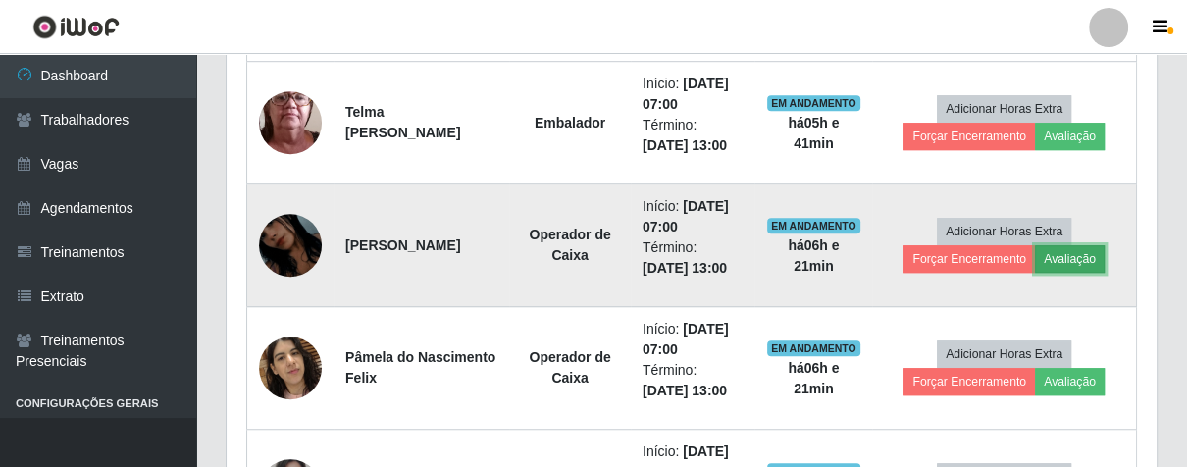
click at [1080, 264] on button "Avaliação" at bounding box center [1070, 258] width 70 height 27
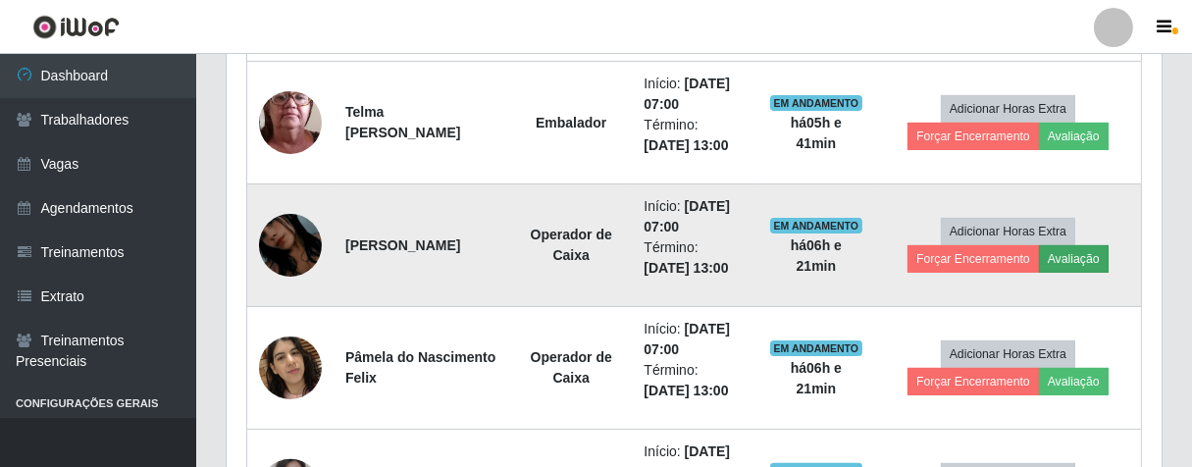
scroll to position [406, 918]
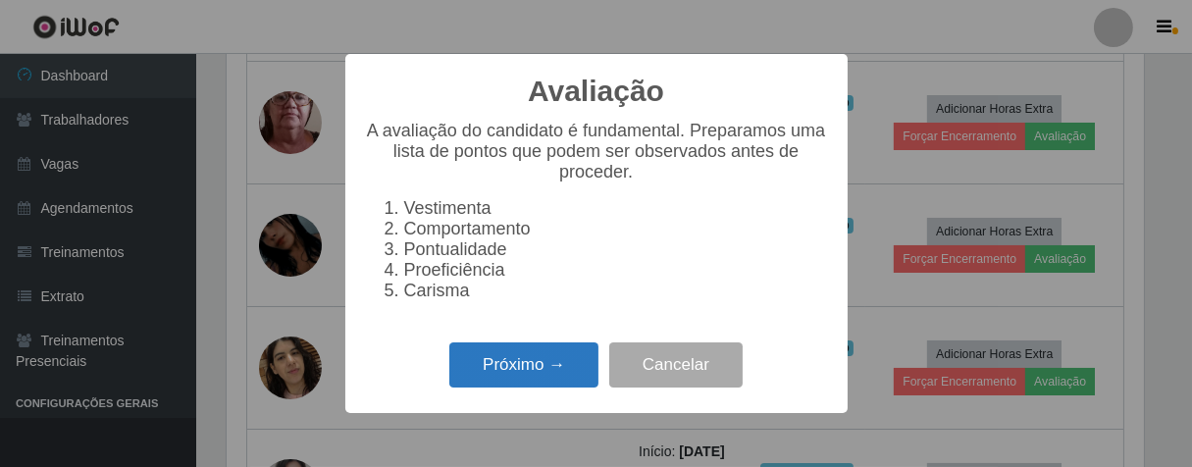
click at [494, 388] on button "Próximo →" at bounding box center [523, 365] width 149 height 46
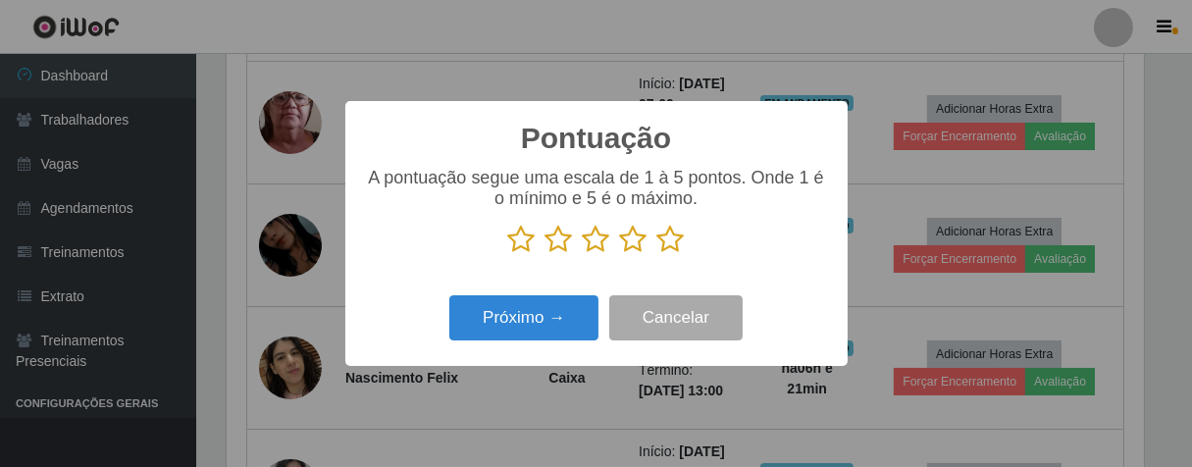
click at [666, 236] on icon at bounding box center [670, 239] width 27 height 29
click at [657, 254] on input "radio" at bounding box center [657, 254] width 0 height 0
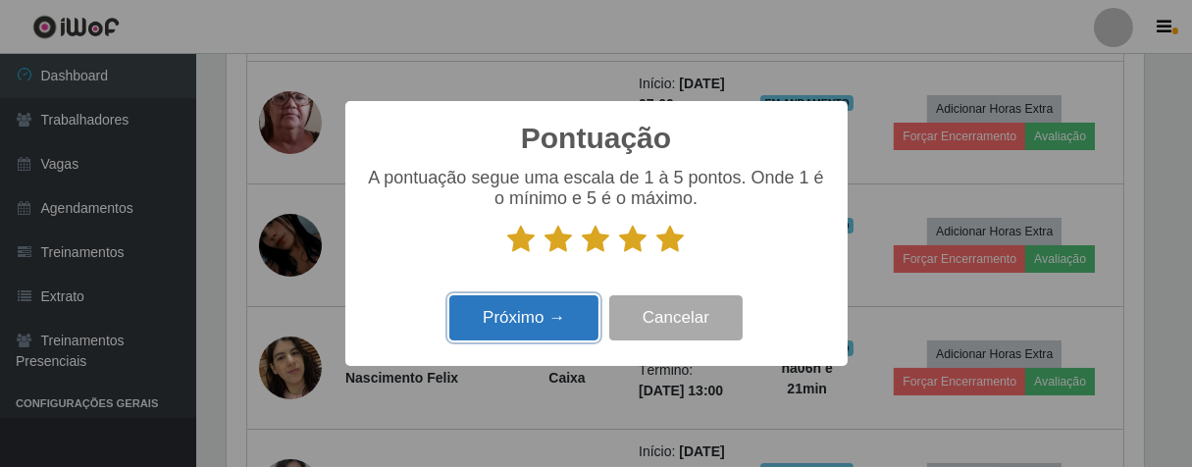
click at [569, 320] on button "Próximo →" at bounding box center [523, 318] width 149 height 46
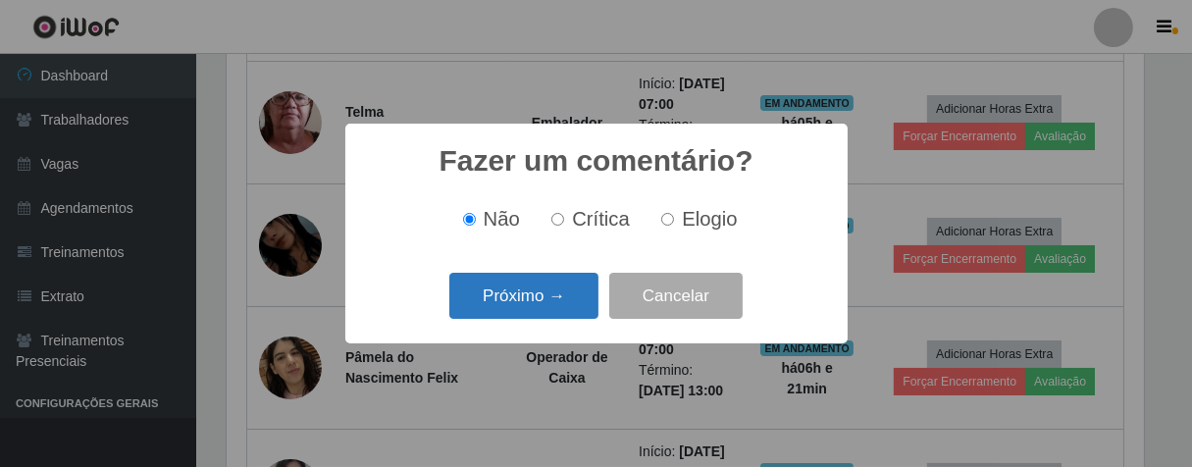
click at [581, 299] on button "Próximo →" at bounding box center [523, 296] width 149 height 46
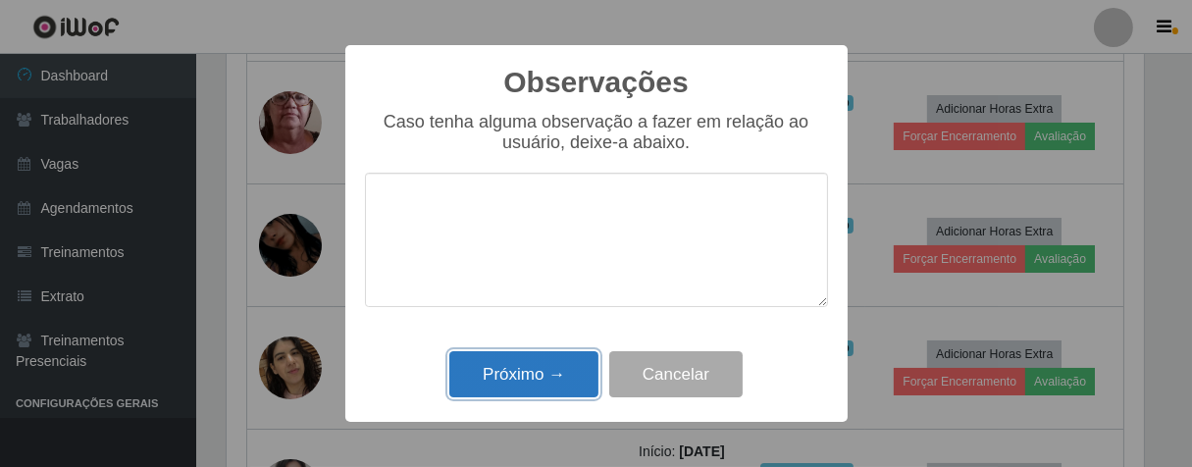
click at [541, 368] on button "Próximo →" at bounding box center [523, 374] width 149 height 46
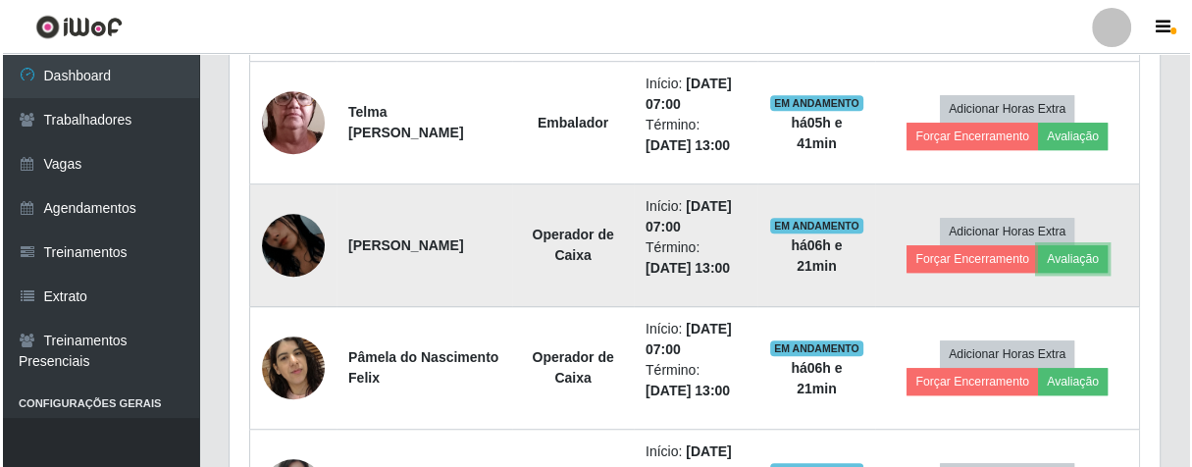
scroll to position [406, 929]
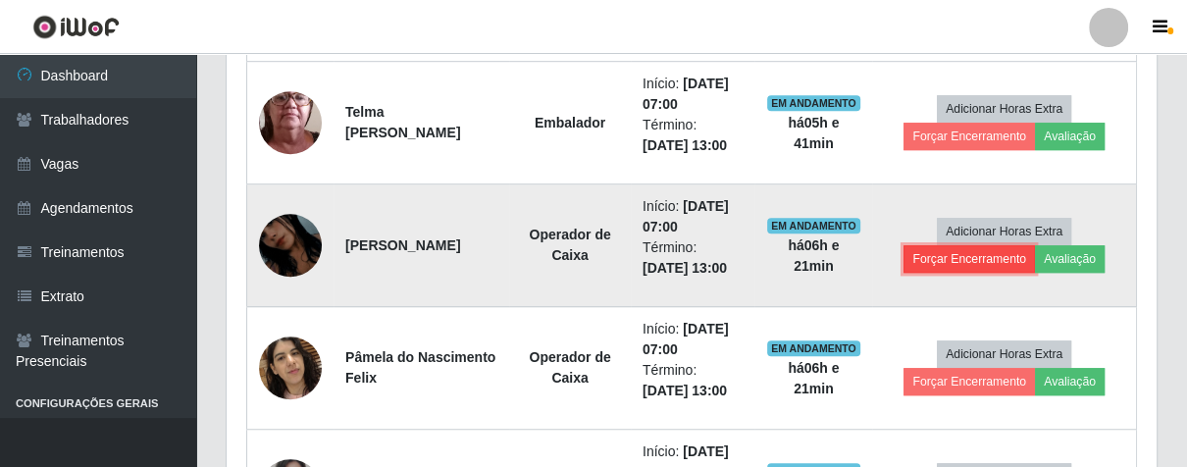
click at [930, 264] on button "Forçar Encerramento" at bounding box center [969, 258] width 131 height 27
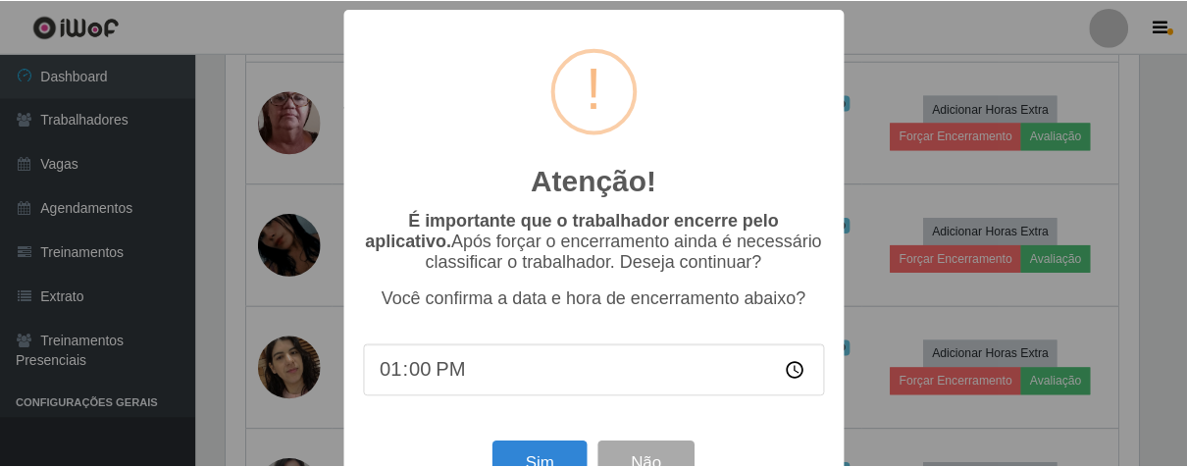
scroll to position [68, 0]
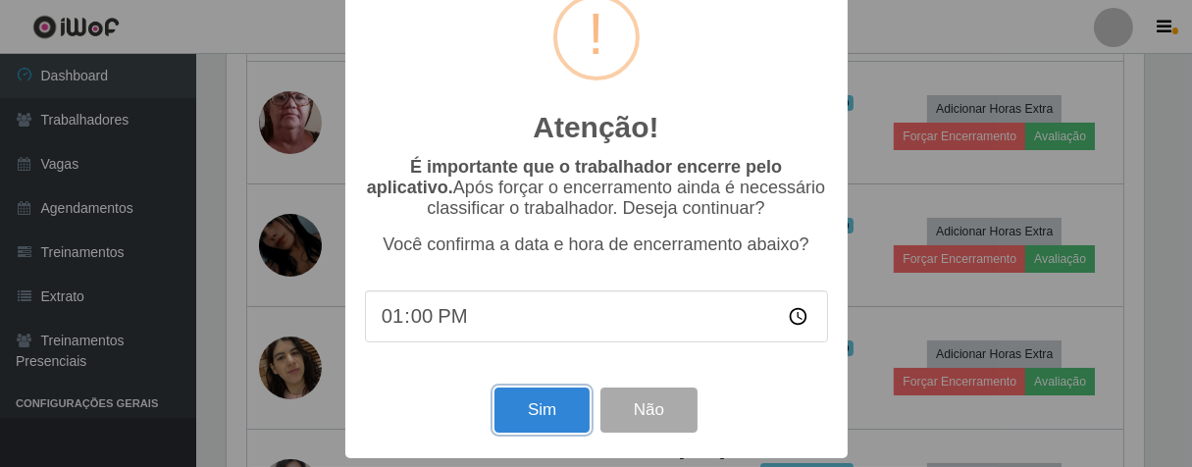
drag, startPoint x: 537, startPoint y: 393, endPoint x: 566, endPoint y: 362, distance: 43.0
click at [537, 393] on button "Sim" at bounding box center [542, 411] width 95 height 46
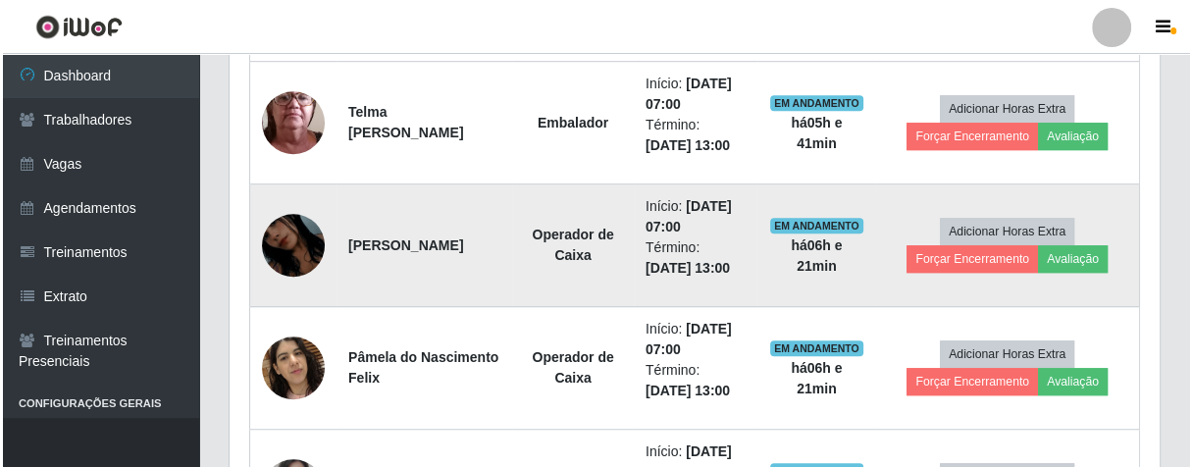
scroll to position [0, 0]
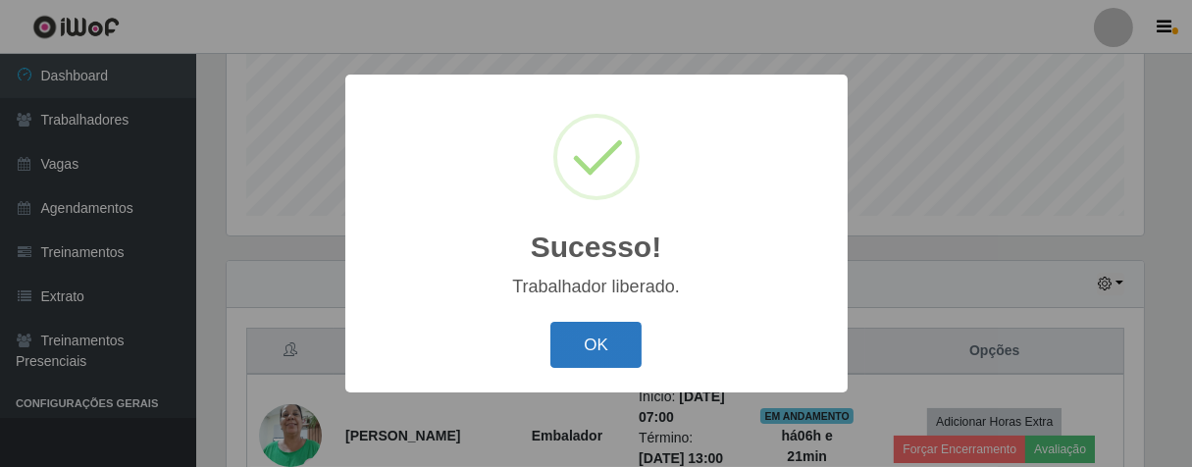
click at [612, 343] on button "OK" at bounding box center [595, 345] width 91 height 46
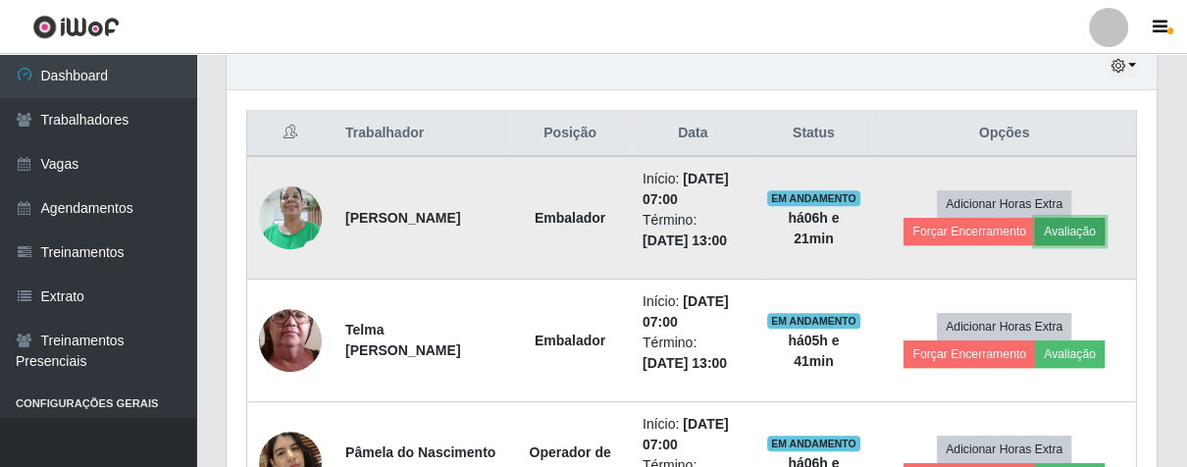
drag, startPoint x: 1079, startPoint y: 230, endPoint x: 1066, endPoint y: 233, distance: 14.0
click at [1066, 233] on button "Avaliação" at bounding box center [1070, 231] width 70 height 27
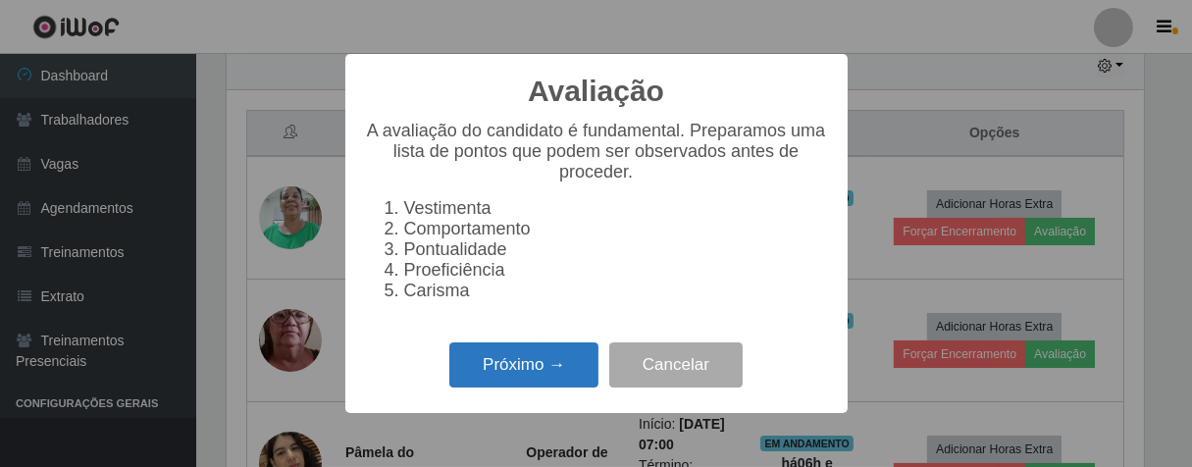
click at [549, 366] on button "Próximo →" at bounding box center [523, 365] width 149 height 46
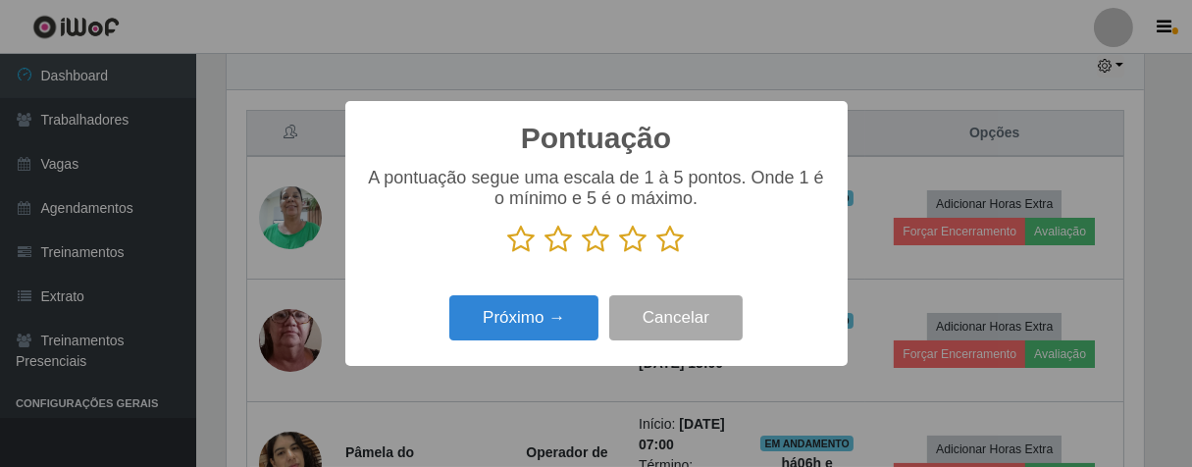
drag, startPoint x: 679, startPoint y: 237, endPoint x: 612, endPoint y: 277, distance: 77.4
click at [679, 236] on icon at bounding box center [670, 239] width 27 height 29
click at [657, 254] on input "radio" at bounding box center [657, 254] width 0 height 0
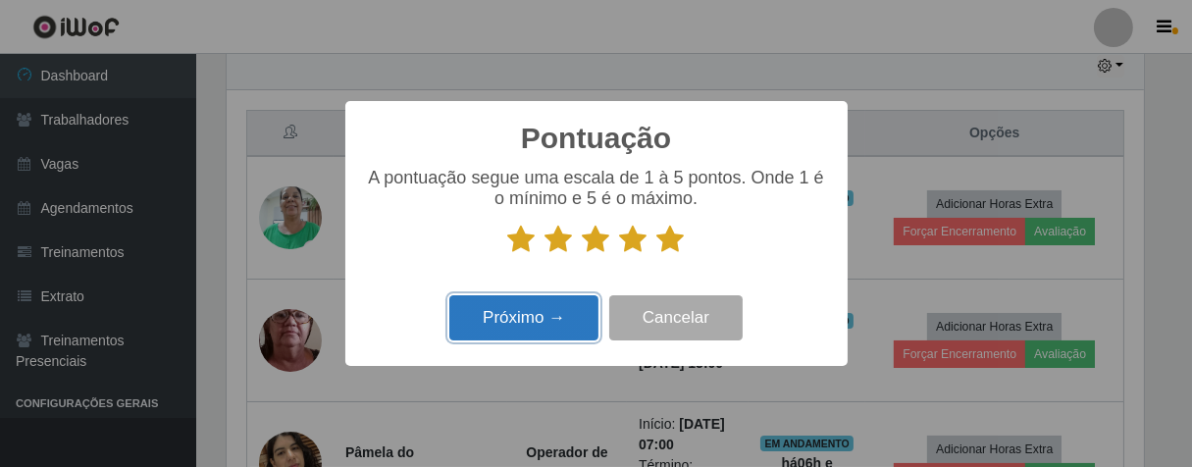
click at [573, 306] on button "Próximo →" at bounding box center [523, 318] width 149 height 46
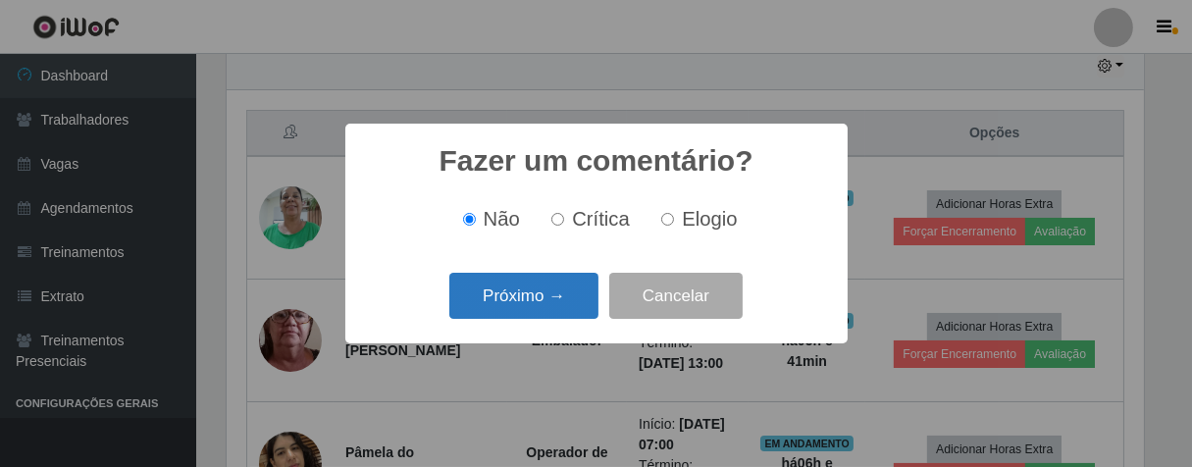
click at [563, 304] on button "Próximo →" at bounding box center [523, 296] width 149 height 46
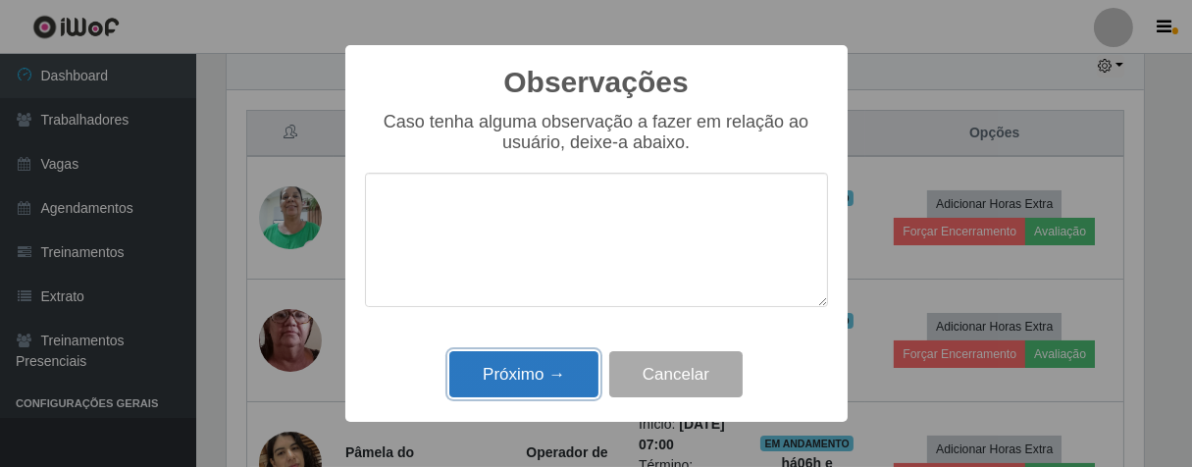
click at [589, 397] on button "Próximo →" at bounding box center [523, 374] width 149 height 46
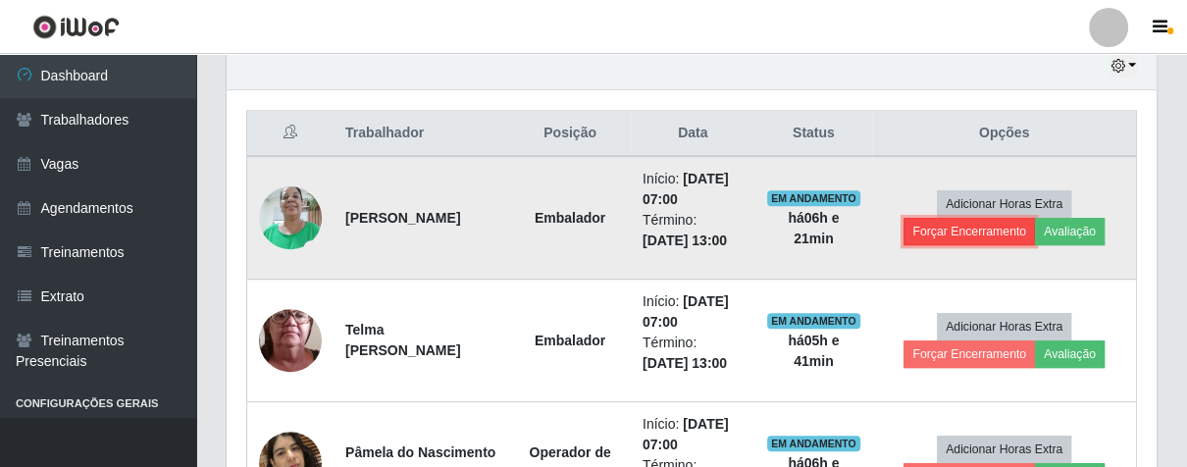
click at [973, 232] on button "Forçar Encerramento" at bounding box center [969, 231] width 131 height 27
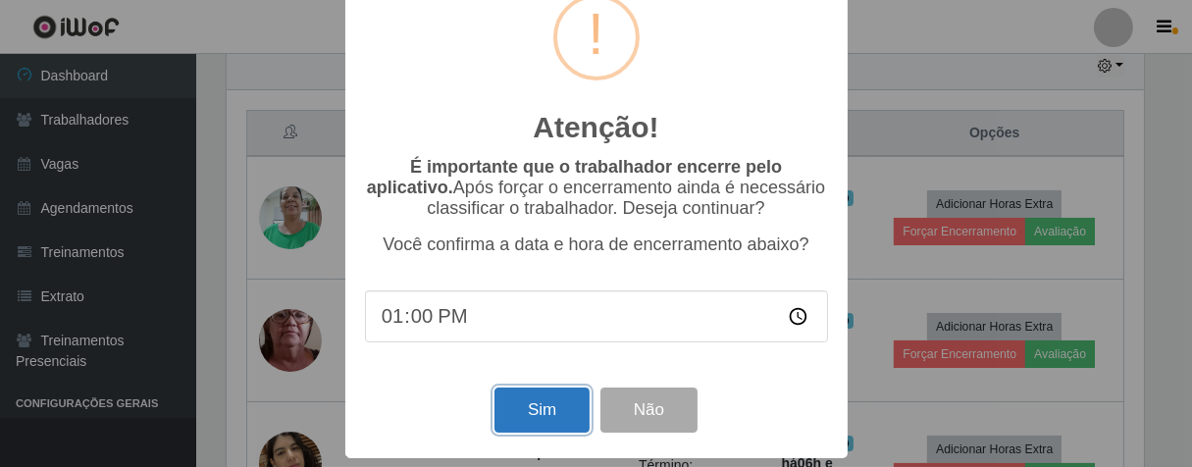
click at [535, 388] on button "Sim" at bounding box center [542, 411] width 95 height 46
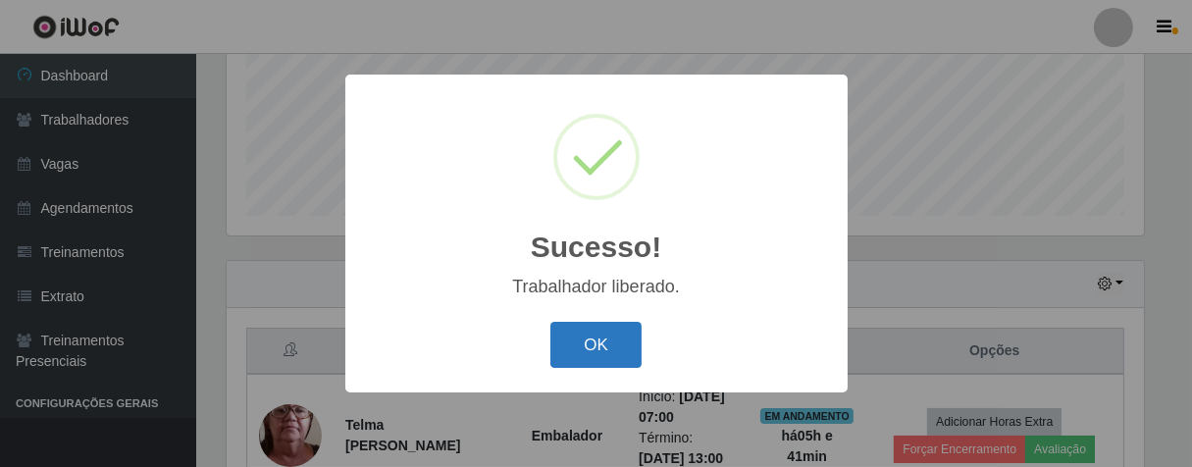
click at [608, 329] on button "OK" at bounding box center [595, 345] width 91 height 46
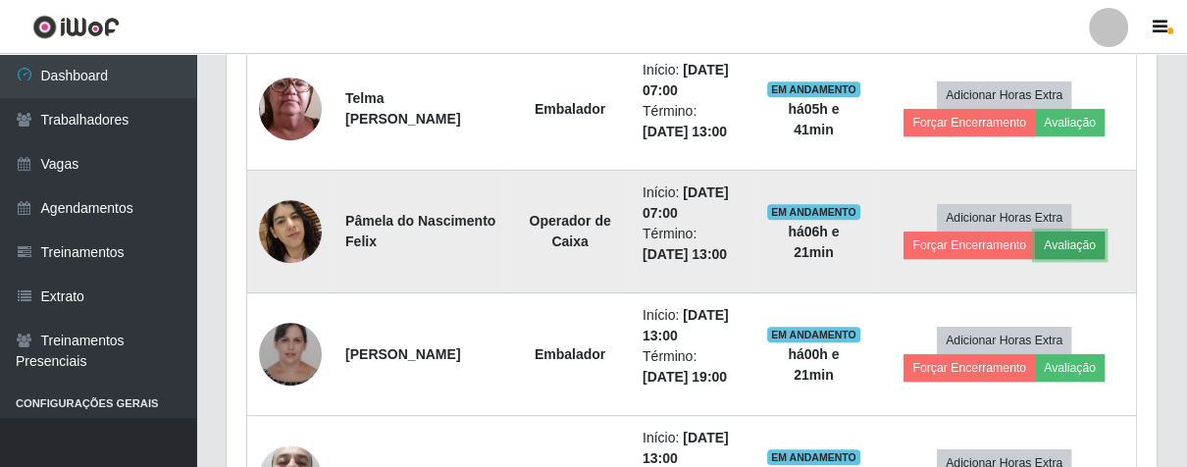
click at [1088, 240] on button "Avaliação" at bounding box center [1070, 245] width 70 height 27
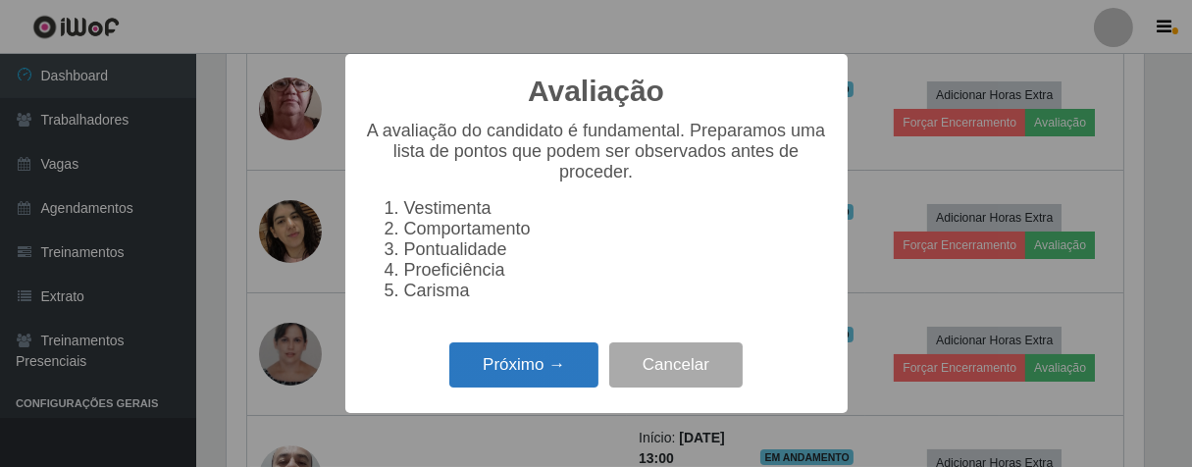
click at [559, 389] on button "Próximo →" at bounding box center [523, 365] width 149 height 46
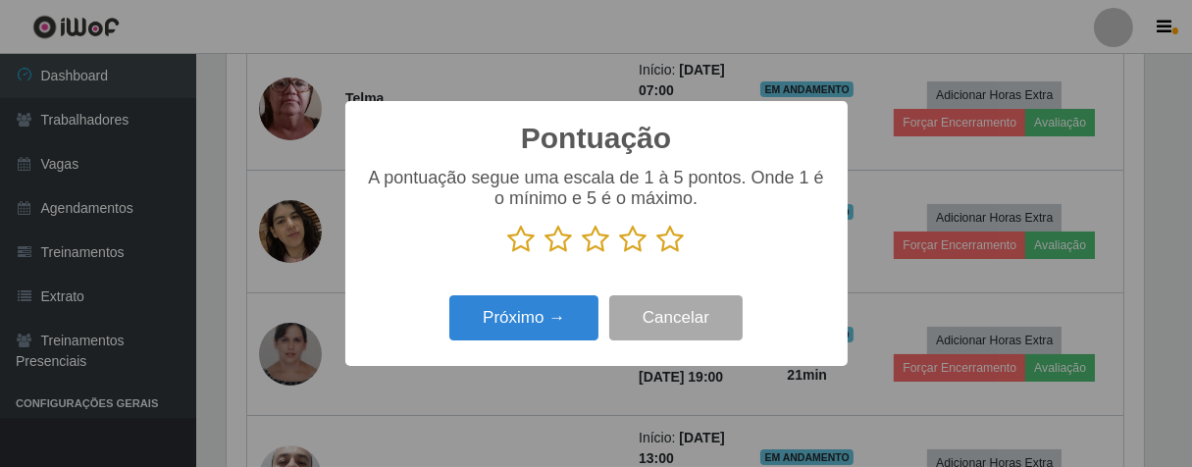
click at [685, 249] on p at bounding box center [596, 239] width 463 height 29
drag, startPoint x: 677, startPoint y: 238, endPoint x: 549, endPoint y: 304, distance: 143.5
click at [673, 240] on icon at bounding box center [670, 239] width 27 height 29
click at [657, 254] on input "radio" at bounding box center [657, 254] width 0 height 0
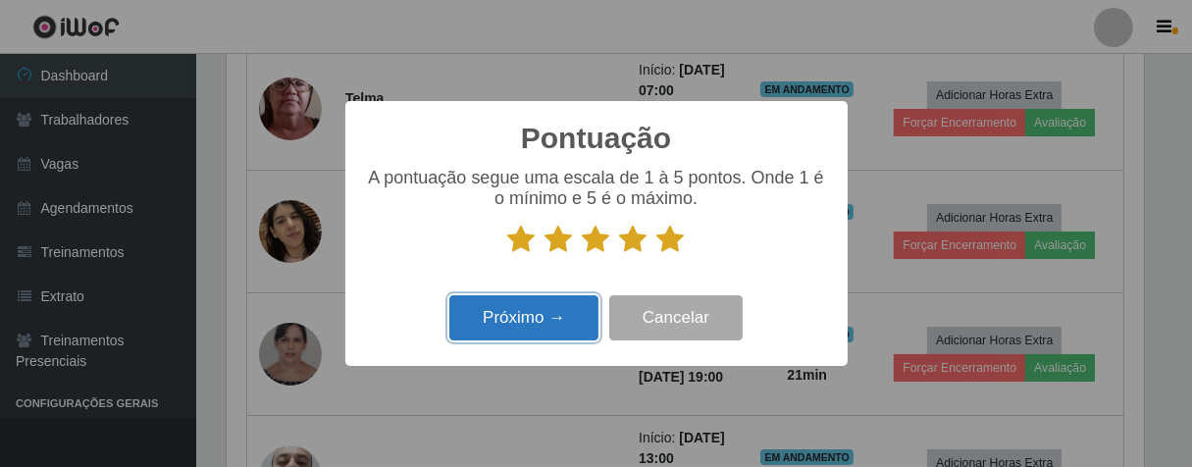
click at [548, 330] on button "Próximo →" at bounding box center [523, 318] width 149 height 46
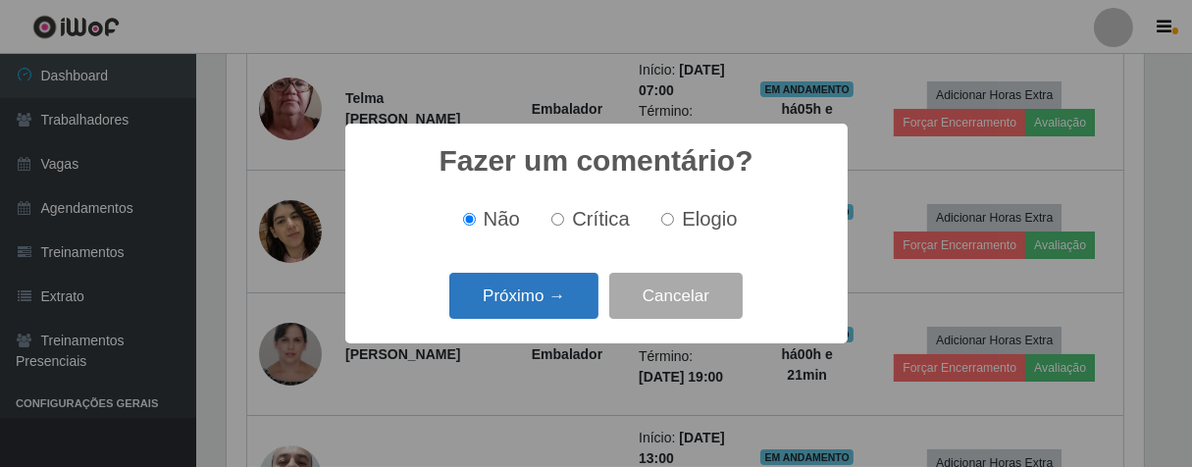
click at [558, 316] on button "Próximo →" at bounding box center [523, 296] width 149 height 46
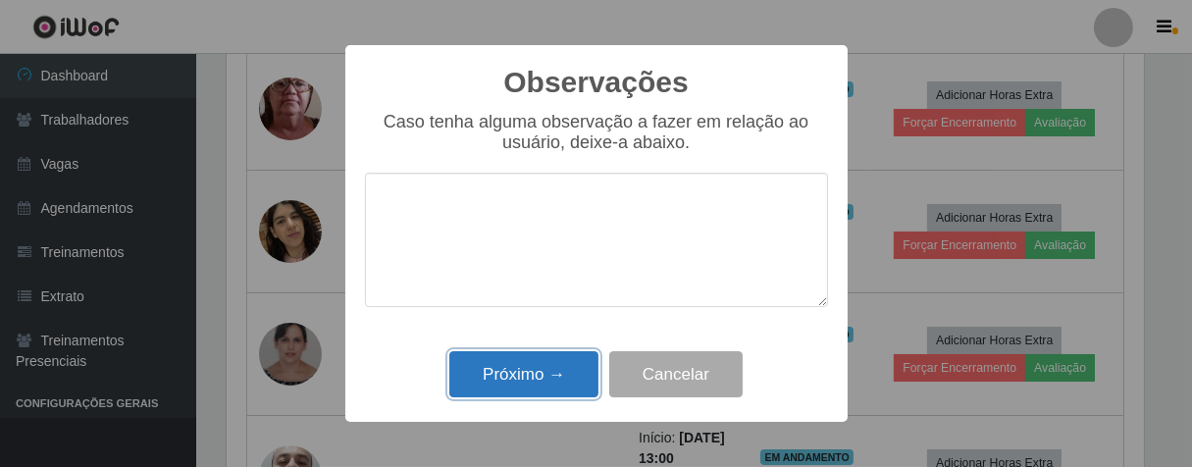
click at [573, 355] on button "Próximo →" at bounding box center [523, 374] width 149 height 46
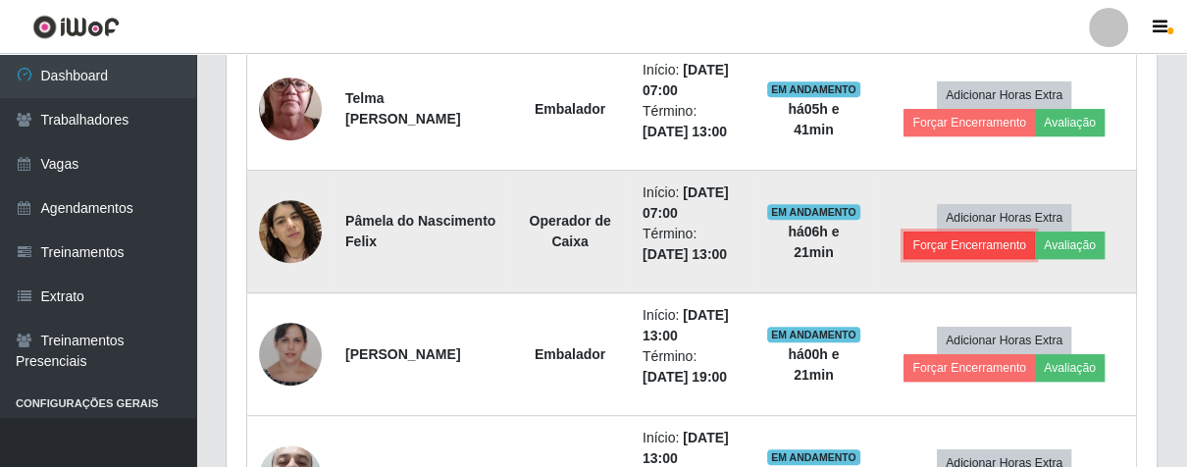
click at [935, 238] on button "Forçar Encerramento" at bounding box center [969, 245] width 131 height 27
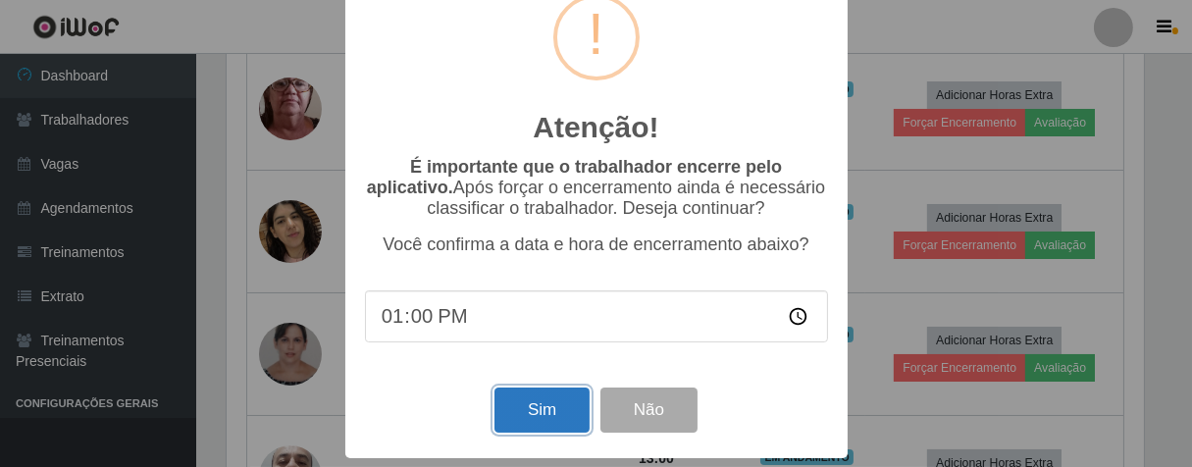
click at [546, 409] on button "Sim" at bounding box center [542, 411] width 95 height 46
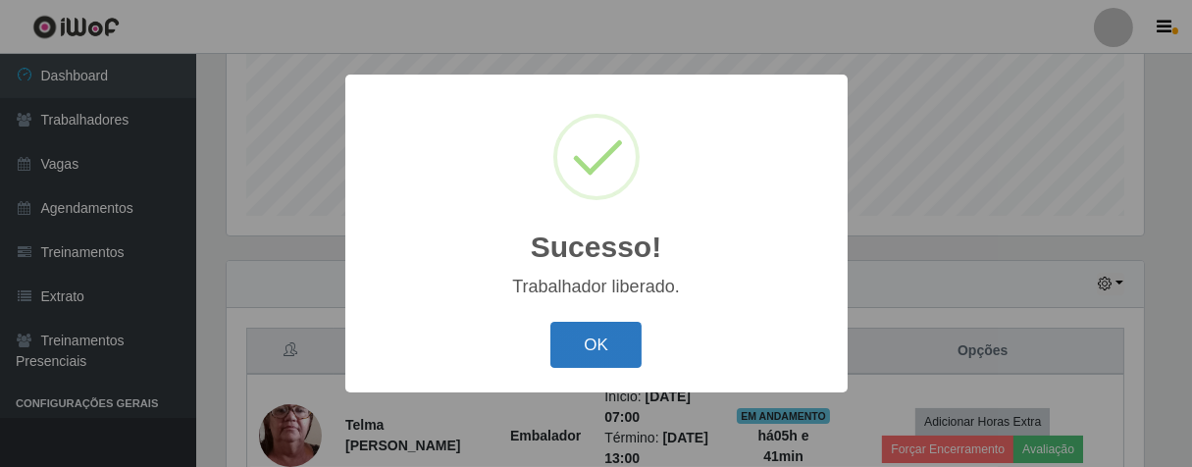
click at [571, 348] on button "OK" at bounding box center [595, 345] width 91 height 46
